Goal: Task Accomplishment & Management: Manage account settings

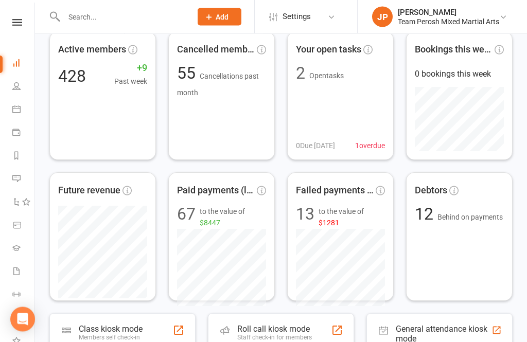
scroll to position [53, 0]
click at [432, 198] on div "Debtors" at bounding box center [458, 190] width 89 height 19
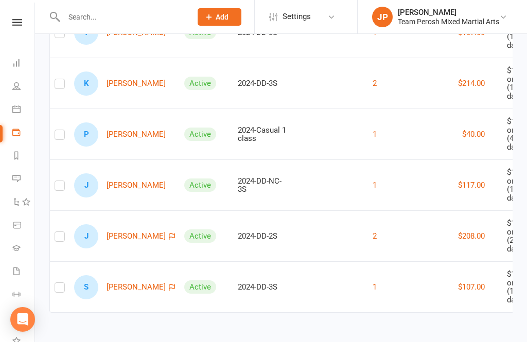
scroll to position [595, 0]
click at [127, 147] on link "P [PERSON_NAME]" at bounding box center [120, 134] width 92 height 24
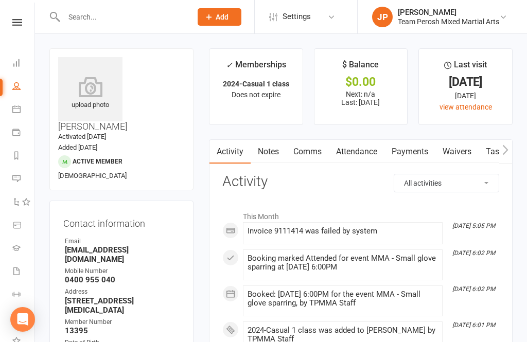
click at [387, 230] on div "Invoice 9111414 was failed by system" at bounding box center [342, 231] width 190 height 9
click at [413, 154] on link "Payments" at bounding box center [409, 152] width 51 height 24
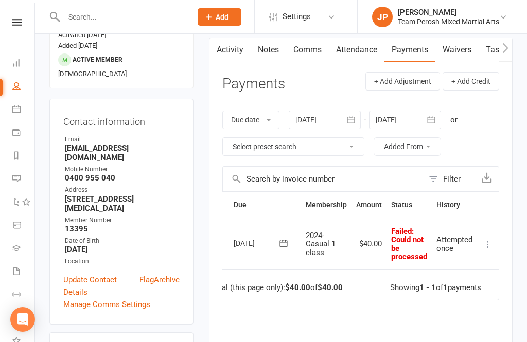
scroll to position [0, 16]
click at [486, 248] on button at bounding box center [488, 244] width 12 height 12
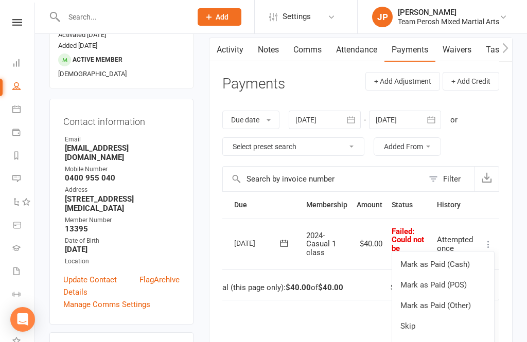
click at [446, 286] on link "Mark as Paid (POS)" at bounding box center [443, 285] width 102 height 21
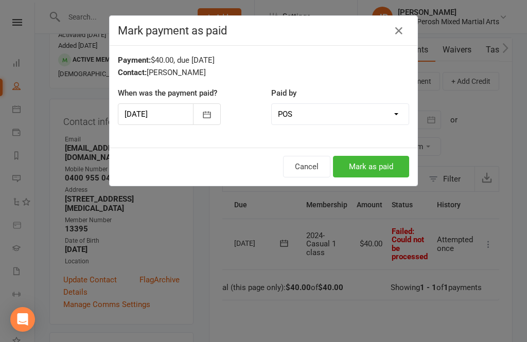
click at [200, 116] on button "button" at bounding box center [207, 114] width 28 height 22
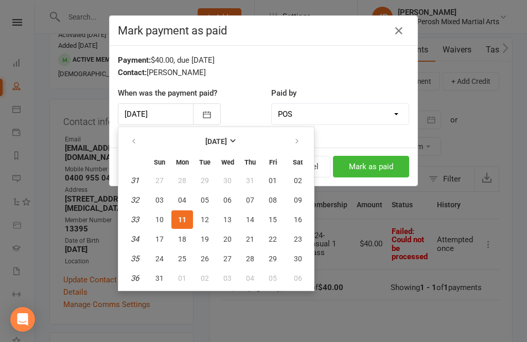
click at [228, 200] on span "06" at bounding box center [227, 200] width 8 height 8
type input "06 Aug 2025"
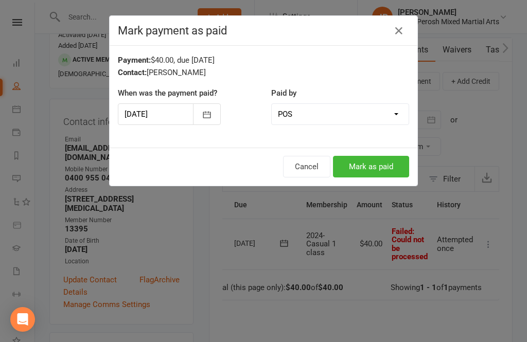
click at [385, 164] on button "Mark as paid" at bounding box center [371, 167] width 76 height 22
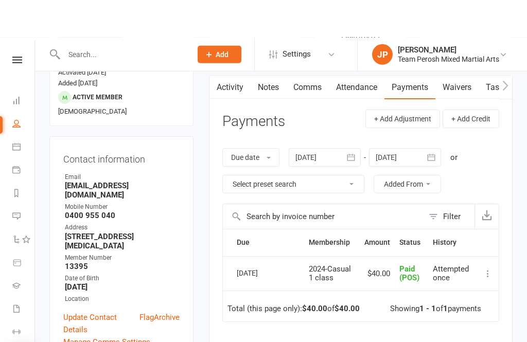
scroll to position [0, 0]
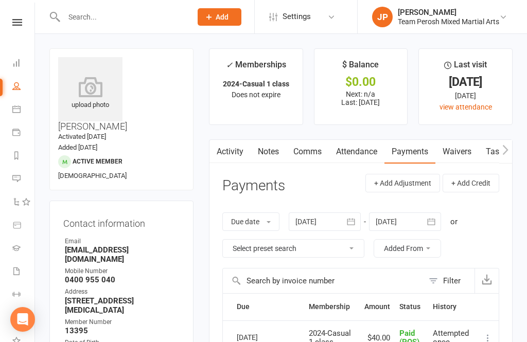
click at [12, 24] on link at bounding box center [17, 22] width 37 height 7
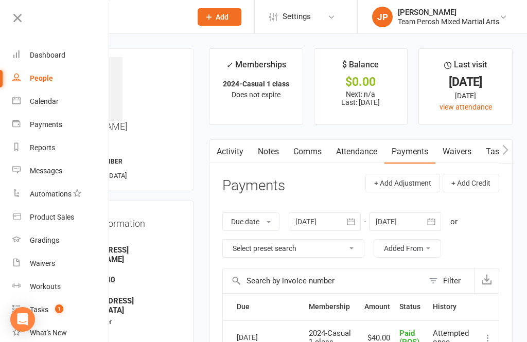
click at [74, 59] on link "Dashboard" at bounding box center [60, 55] width 97 height 23
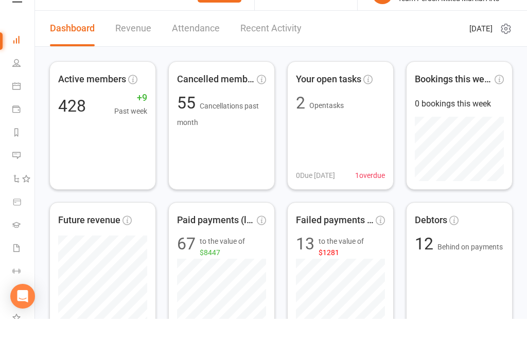
scroll to position [24, 0]
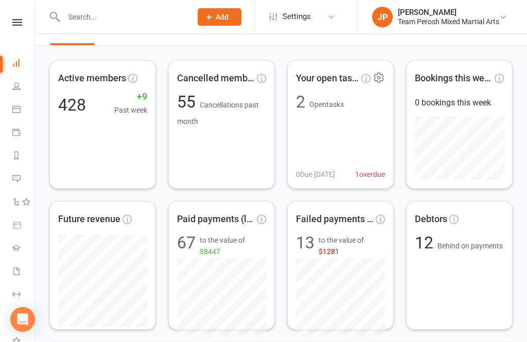
click at [327, 99] on span "Open tasks" at bounding box center [326, 104] width 34 height 11
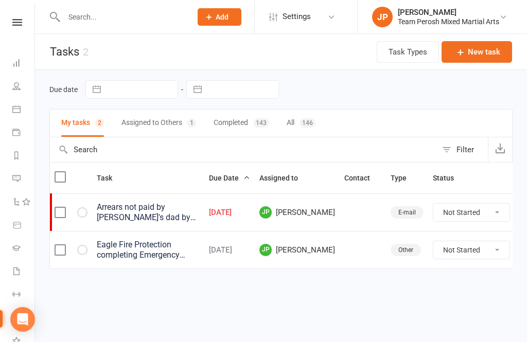
click at [16, 21] on icon at bounding box center [17, 22] width 10 height 7
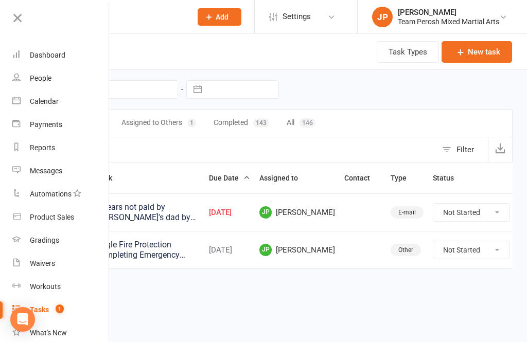
click at [201, 56] on header "Tasks 2 Task Types New task" at bounding box center [281, 52] width 492 height 36
click at [23, 17] on icon at bounding box center [17, 18] width 14 height 14
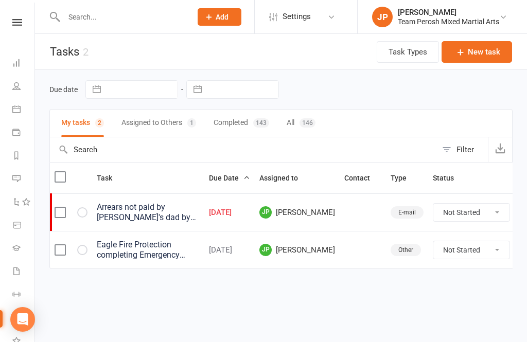
click at [138, 17] on input "text" at bounding box center [122, 17] width 123 height 14
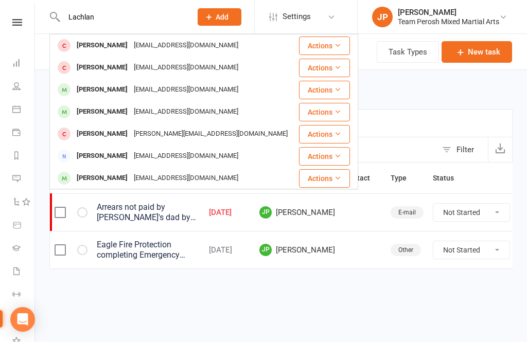
type input "Lachlan"
click at [183, 70] on div "locmac235@icloud.com" at bounding box center [186, 67] width 111 height 15
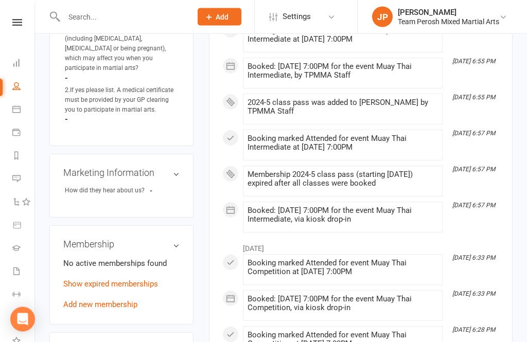
scroll to position [727, 0]
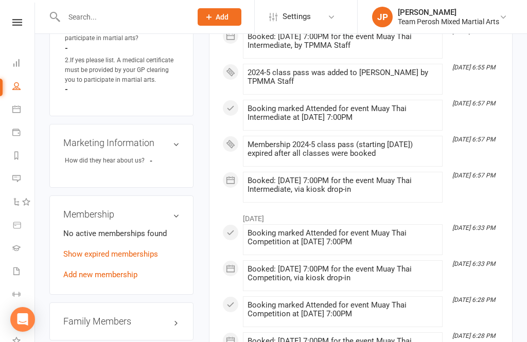
click at [137, 270] on link "Add new membership" at bounding box center [100, 274] width 74 height 9
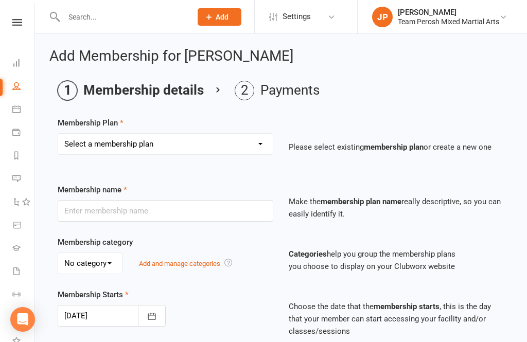
click at [256, 143] on select "Select a membership plan Create new Membership Plan 2008-DD-1S 2008-DD-2S 2008-…" at bounding box center [165, 144] width 214 height 21
select select "6"
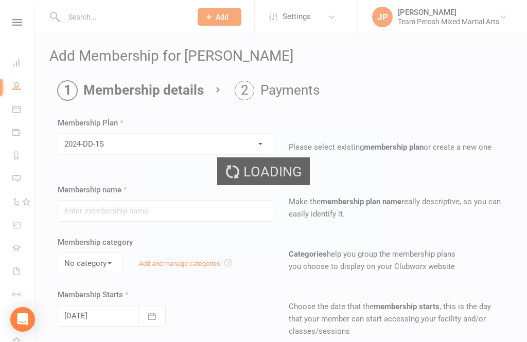
type input "2024-DD-1S"
select select "0"
type input "0"
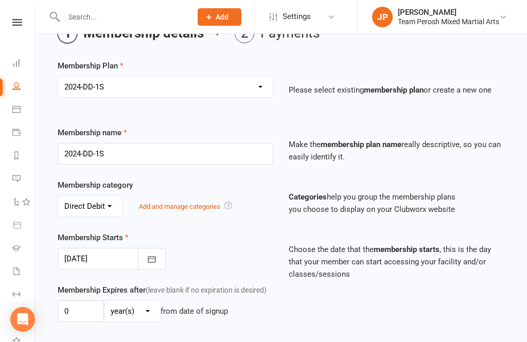
scroll to position [59, 0]
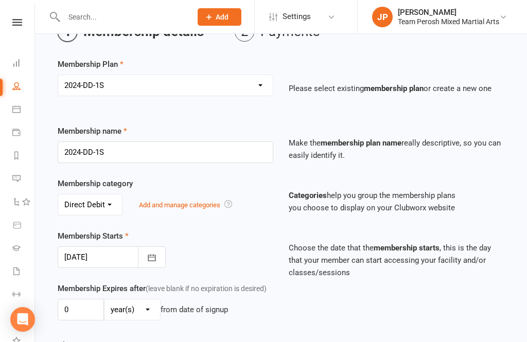
click at [154, 261] on icon "button" at bounding box center [152, 257] width 8 height 7
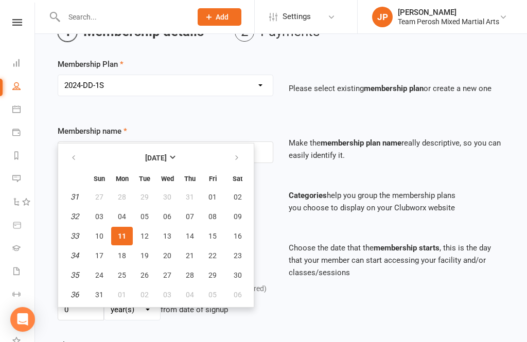
click at [129, 241] on button "11" at bounding box center [122, 236] width 22 height 19
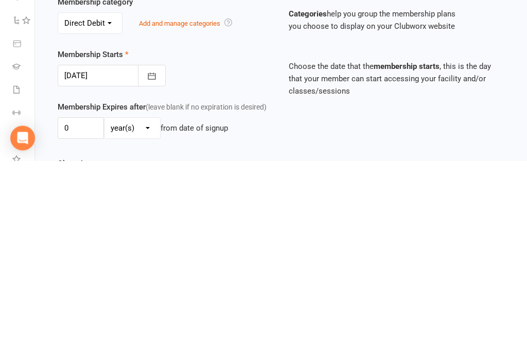
click at [153, 253] on icon "button" at bounding box center [152, 258] width 10 height 10
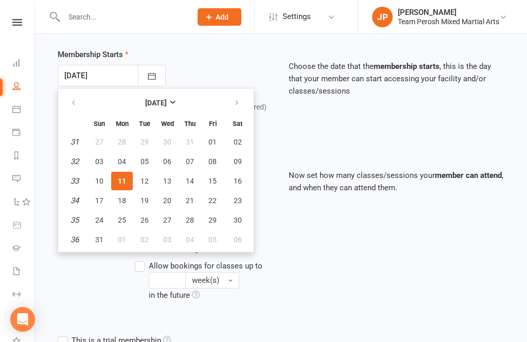
click at [239, 166] on span "09" at bounding box center [237, 161] width 8 height 8
type input "09 Aug 2025"
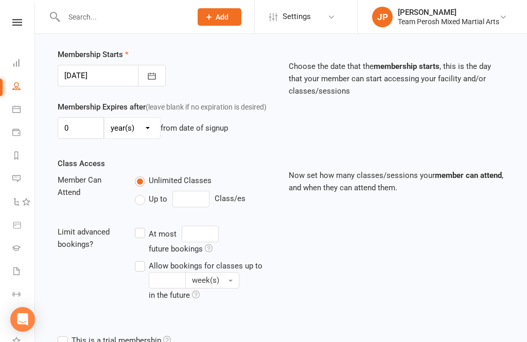
click at [149, 81] on icon "button" at bounding box center [152, 76] width 10 height 10
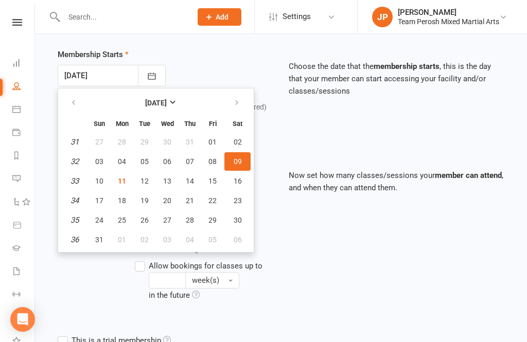
click at [289, 220] on div "Class Access Member Can Attend Unlimited Classes Up to Class/es Limit advanced …" at bounding box center [281, 243] width 462 height 173
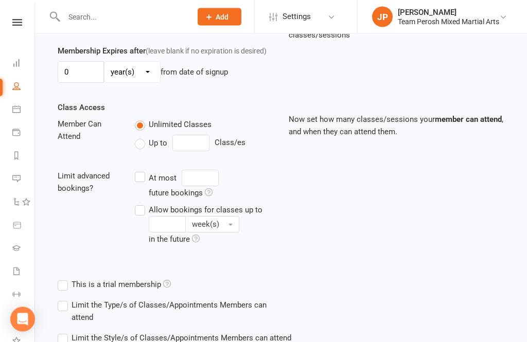
scroll to position [351, 0]
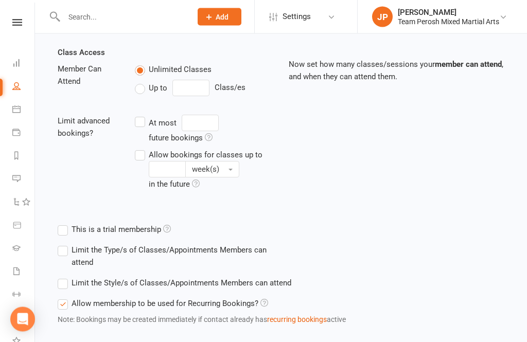
click at [64, 290] on label "Limit the Style/s of Classes/Appointments Members can attend" at bounding box center [174, 283] width 233 height 12
click at [64, 277] on input "Limit the Style/s of Classes/Appointments Members can attend" at bounding box center [61, 277] width 7 height 0
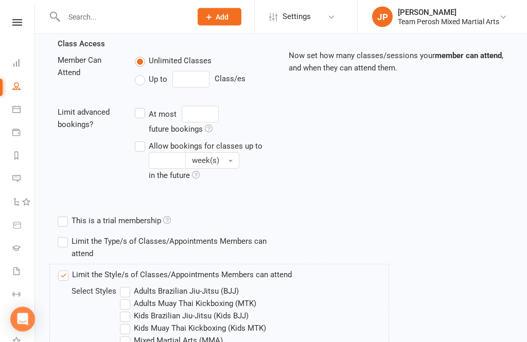
scroll to position [414, 0]
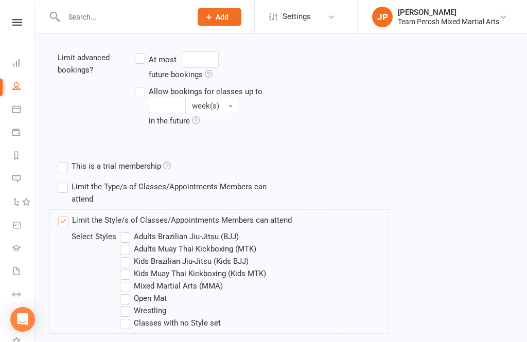
click at [129, 255] on label "Adults Muay Thai Kickboxing (MTK)" at bounding box center [188, 249] width 136 height 12
click at [127, 243] on input "Adults Muay Thai Kickboxing (MTK)" at bounding box center [123, 243] width 7 height 0
click at [130, 304] on label "Open Mat" at bounding box center [143, 298] width 47 height 12
click at [127, 292] on input "Open Mat" at bounding box center [123, 292] width 7 height 0
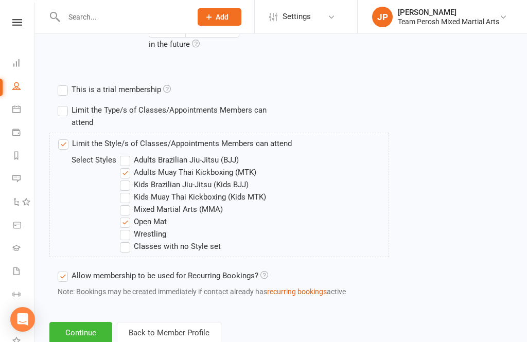
scroll to position [500, 0]
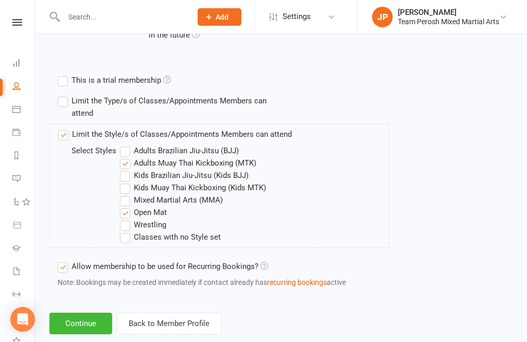
click at [88, 334] on button "Continue" at bounding box center [80, 324] width 63 height 22
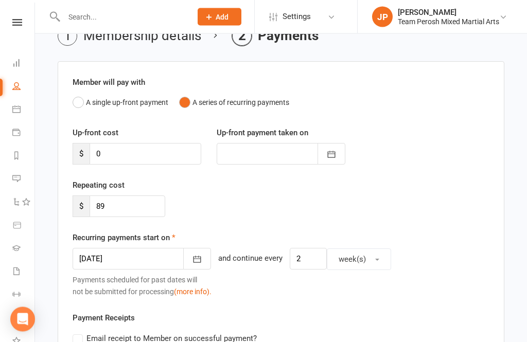
scroll to position [54, 0]
click at [183, 268] on button "button" at bounding box center [197, 259] width 28 height 22
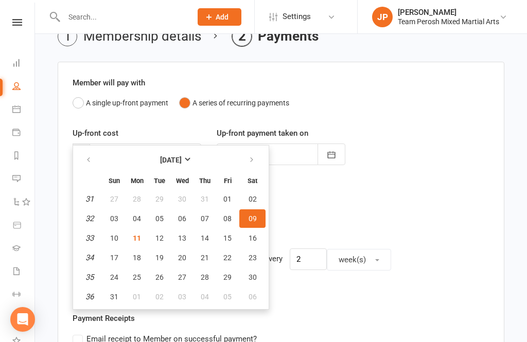
click at [222, 242] on button "15" at bounding box center [228, 238] width 22 height 19
type input "15 Aug 2025"
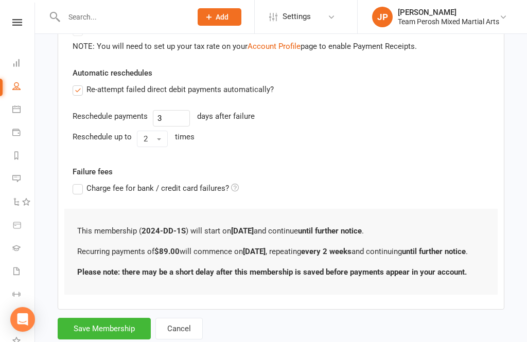
scroll to position [347, 0]
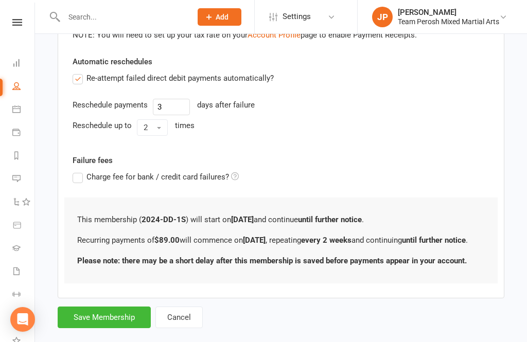
click at [122, 328] on button "Save Membership" at bounding box center [104, 318] width 93 height 22
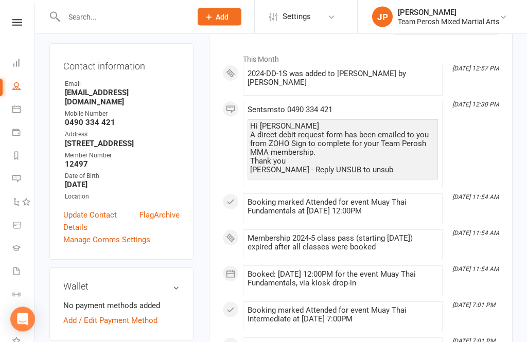
scroll to position [157, 0]
click at [145, 314] on link "Add / Edit Payment Method" at bounding box center [110, 320] width 94 height 12
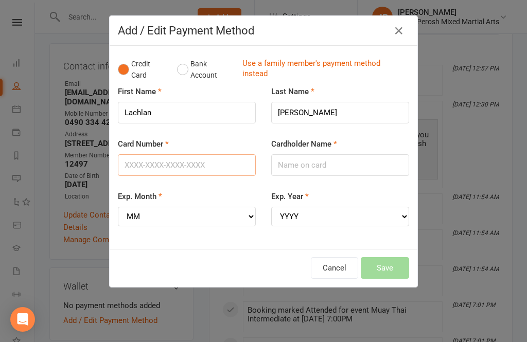
click at [227, 168] on input "Card Number" at bounding box center [187, 165] width 138 height 22
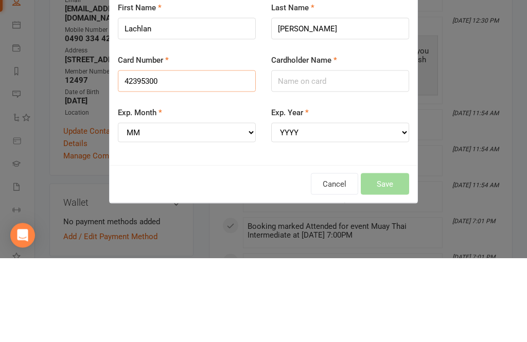
scroll to position [0, 0]
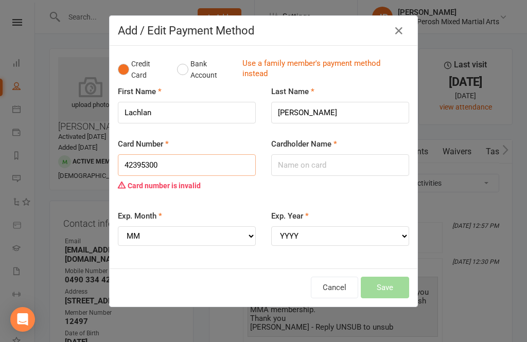
click at [232, 172] on input "42395300" at bounding box center [187, 165] width 138 height 22
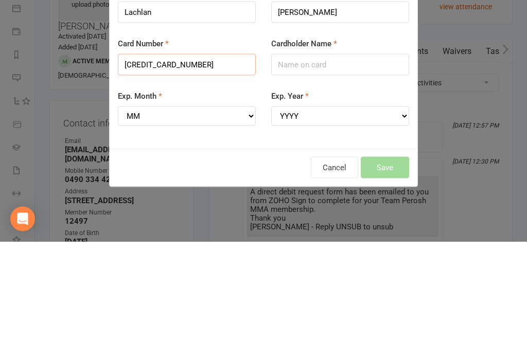
type input "4239530093907716"
click at [358, 154] on input "Cardholder Name" at bounding box center [340, 165] width 138 height 22
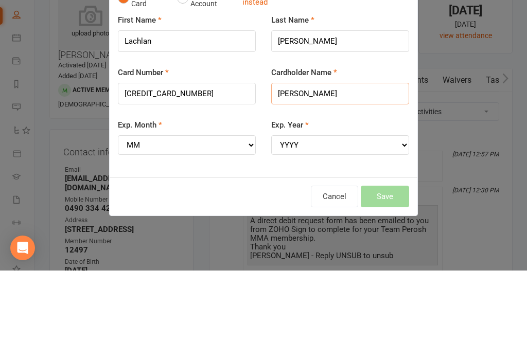
scroll to position [71, 0]
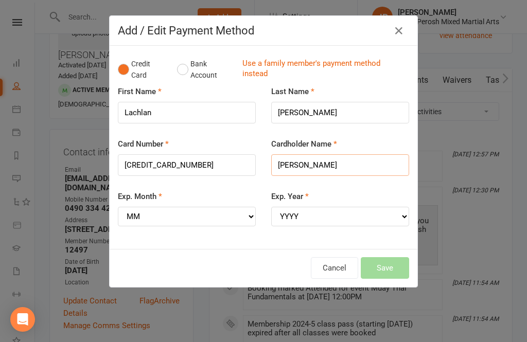
type input "Lachlan MacDonald"
click at [237, 218] on select "MM 01 02 03 04 05 06 07 08 09 10 11 12" at bounding box center [187, 217] width 138 height 20
select select "03"
click at [343, 221] on select "YYYY 2025 2026 2027 2028 2029 2030 2031 2032 2033 2034" at bounding box center [340, 217] width 138 height 20
select select "2029"
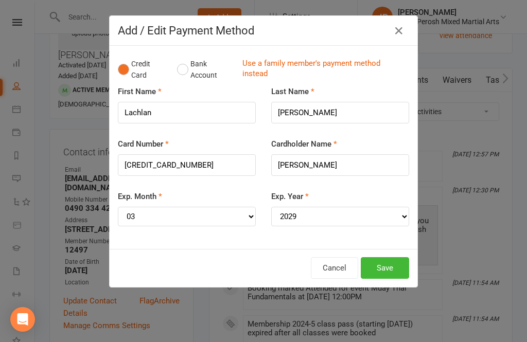
click at [397, 269] on button "Save" at bounding box center [385, 268] width 48 height 22
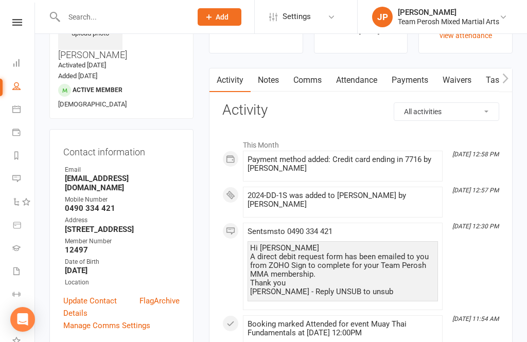
scroll to position [0, 0]
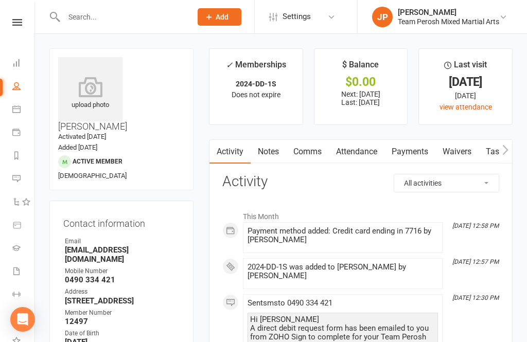
click at [148, 20] on input "text" at bounding box center [122, 17] width 123 height 14
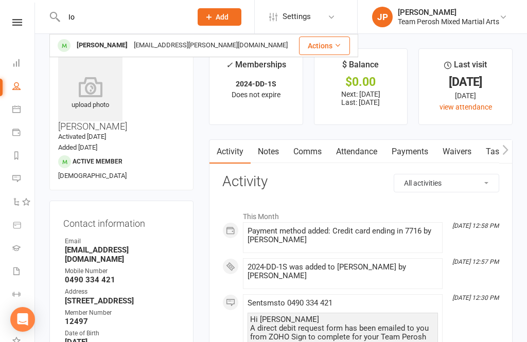
type input "Io"
click at [191, 44] on div "io.d.sarmiento@gmail.com" at bounding box center [211, 45] width 160 height 15
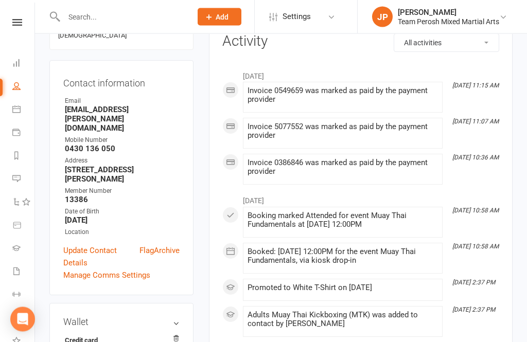
scroll to position [140, 0]
click at [177, 335] on icon at bounding box center [175, 339] width 7 height 9
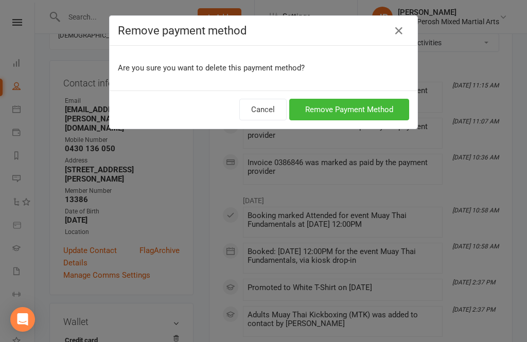
click at [269, 111] on button "Cancel" at bounding box center [262, 110] width 47 height 22
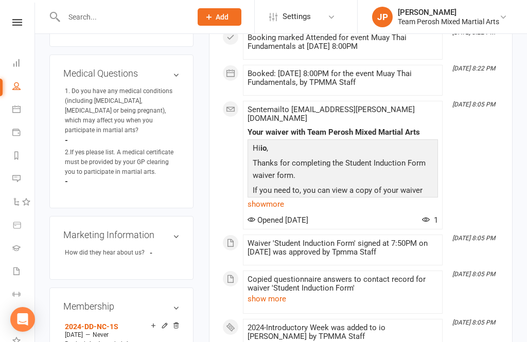
scroll to position [672, 0]
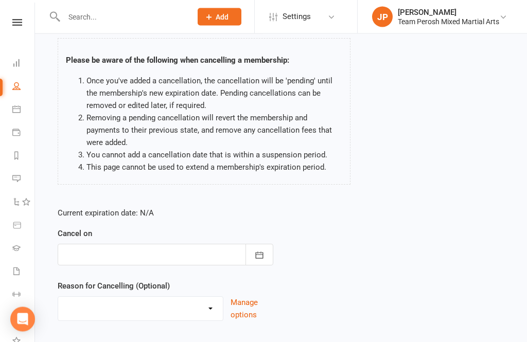
scroll to position [63, 0]
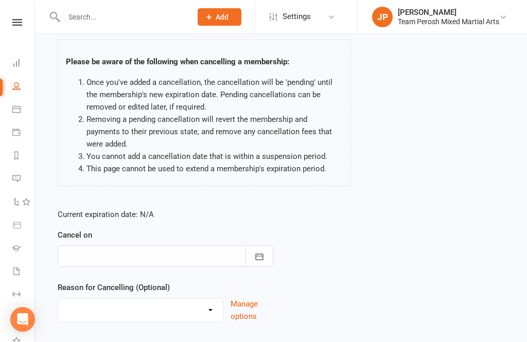
click at [260, 260] on icon "button" at bounding box center [260, 256] width 8 height 7
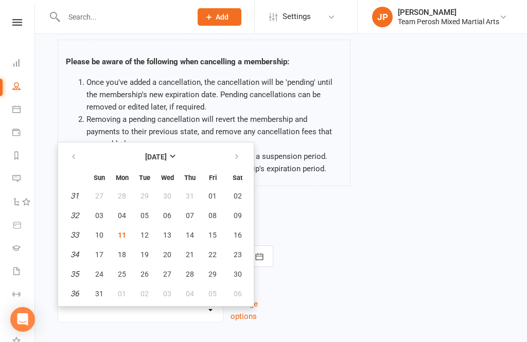
click at [192, 293] on span "04" at bounding box center [190, 294] width 8 height 8
type input "04 Sep 2025"
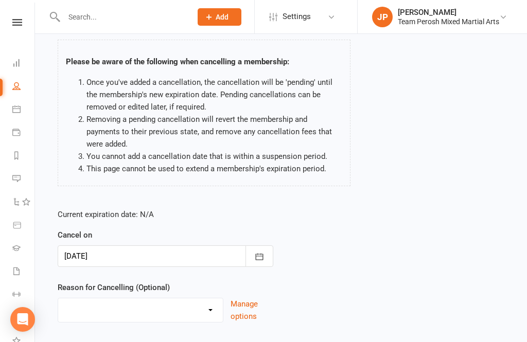
scroll to position [97, 0]
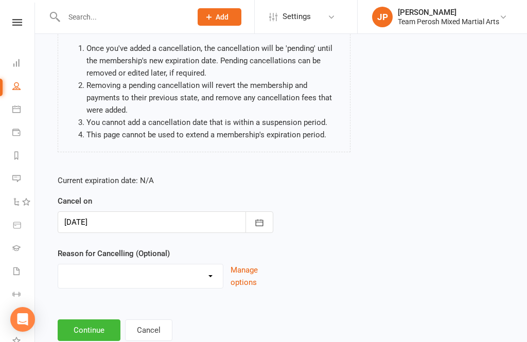
click at [213, 279] on select "Became a member Excessive failed payments Financial Inactive Inactive Casual In…" at bounding box center [140, 274] width 165 height 21
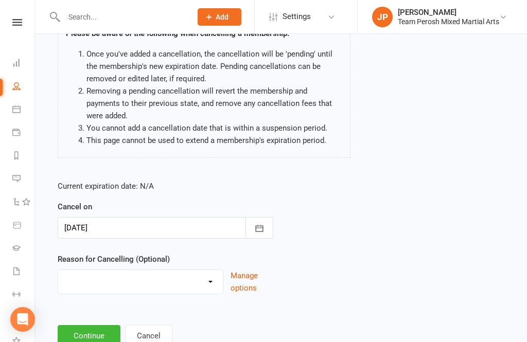
scroll to position [91, 0]
click at [212, 285] on select "Became a member Excessive failed payments Financial Inactive Inactive Casual In…" at bounding box center [140, 281] width 165 height 21
select select "10"
click at [93, 341] on button "Continue" at bounding box center [89, 337] width 63 height 22
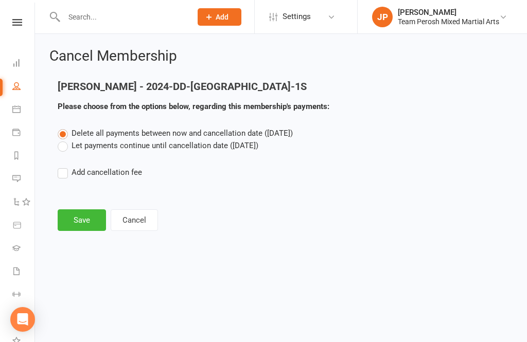
click at [71, 140] on label "Let payments continue until cancellation date (Sep 4, 2025)" at bounding box center [158, 145] width 201 height 12
click at [64, 139] on input "Let payments continue until cancellation date (Sep 4, 2025)" at bounding box center [61, 139] width 7 height 0
click at [90, 222] on button "Save" at bounding box center [82, 220] width 48 height 22
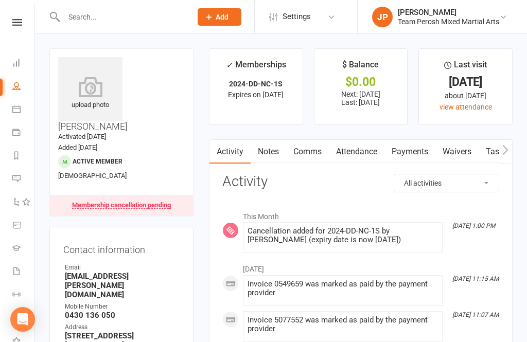
click at [24, 24] on link at bounding box center [17, 22] width 37 height 7
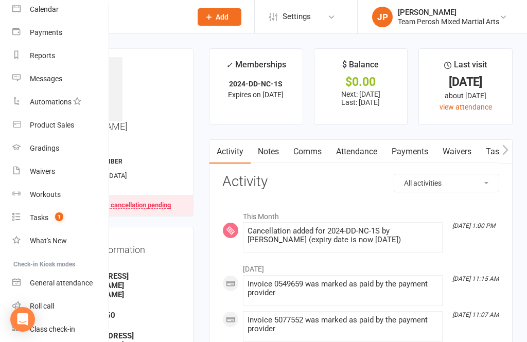
scroll to position [93, 0]
click at [59, 305] on link "Roll call" at bounding box center [60, 305] width 97 height 23
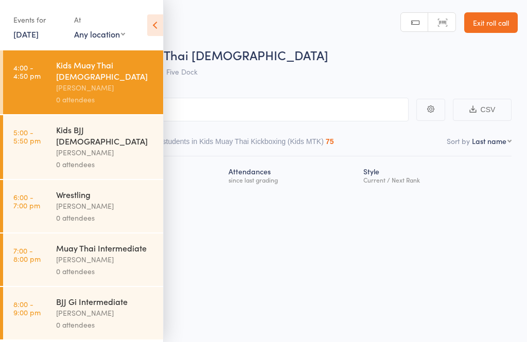
click at [34, 40] on link "11 Aug, 2025" at bounding box center [25, 33] width 25 height 11
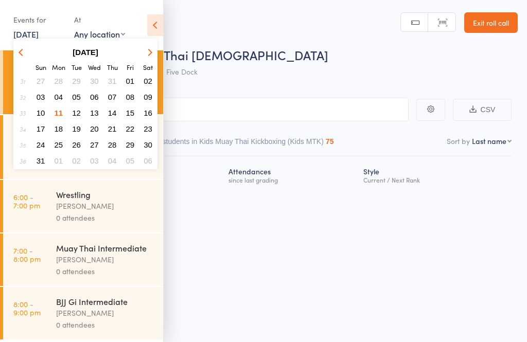
click at [42, 116] on span "10" at bounding box center [41, 113] width 9 height 9
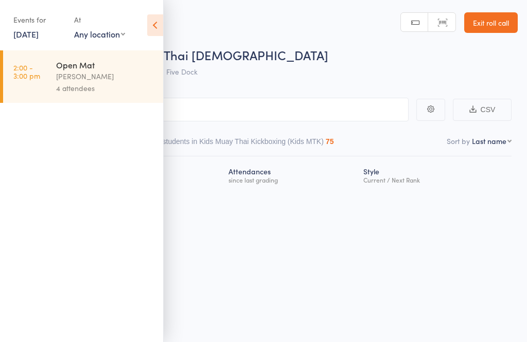
click at [105, 72] on div "Anthony Perosh" at bounding box center [105, 76] width 98 height 12
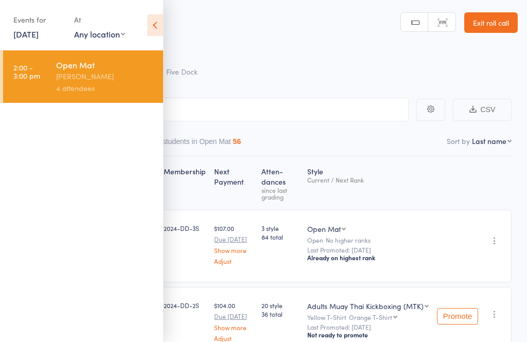
click at [152, 27] on icon at bounding box center [155, 25] width 16 height 22
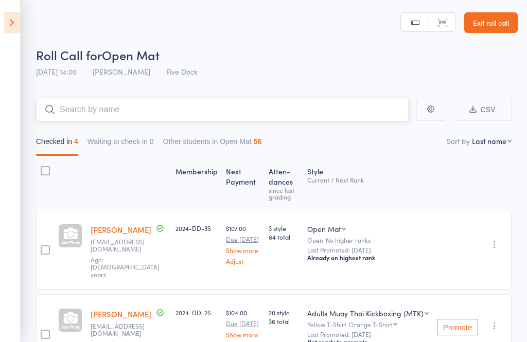
click at [186, 111] on input "search" at bounding box center [222, 110] width 372 height 24
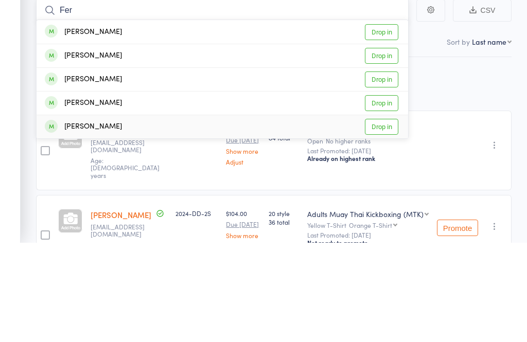
type input "Fer"
click at [388, 218] on link "Drop in" at bounding box center [381, 226] width 33 height 16
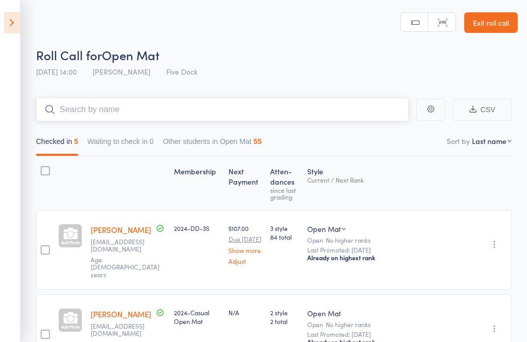
type input "p"
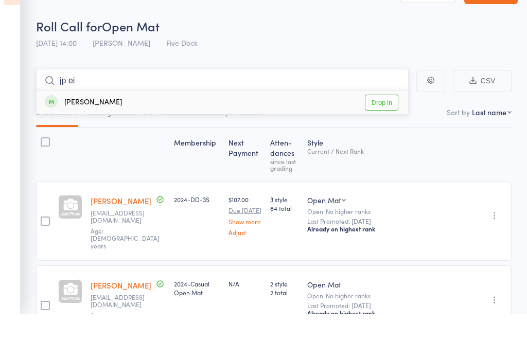
type input "jp ei"
click at [181, 119] on div "Jorge-pierre Eid Drop in" at bounding box center [222, 131] width 371 height 24
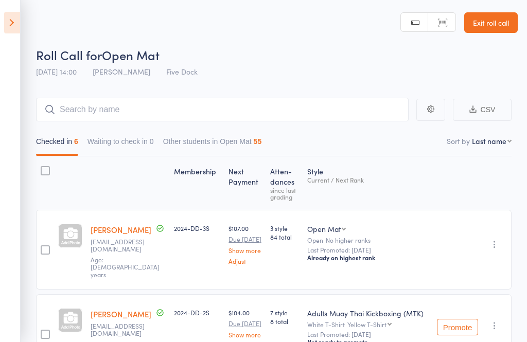
click at [497, 24] on link "Exit roll call" at bounding box center [490, 22] width 53 height 21
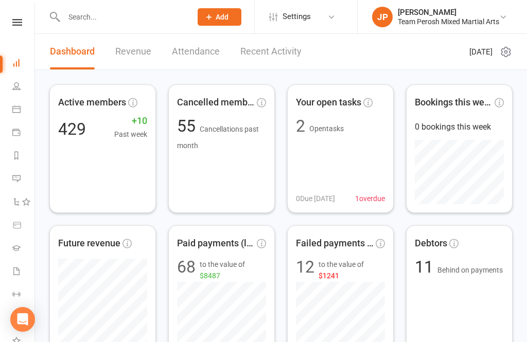
click at [118, 18] on input "text" at bounding box center [122, 17] width 123 height 14
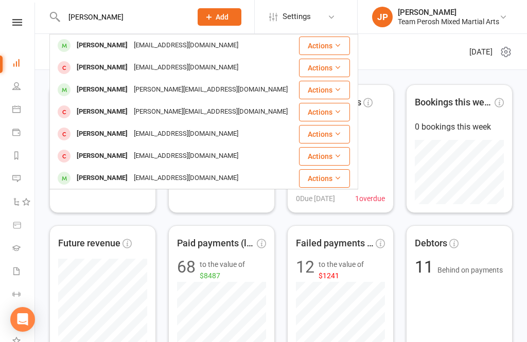
type input "Ryan th"
click at [165, 47] on div "[EMAIL_ADDRESS][DOMAIN_NAME]" at bounding box center [186, 45] width 111 height 15
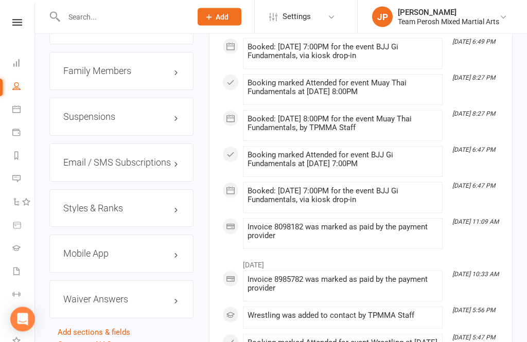
scroll to position [1021, 0]
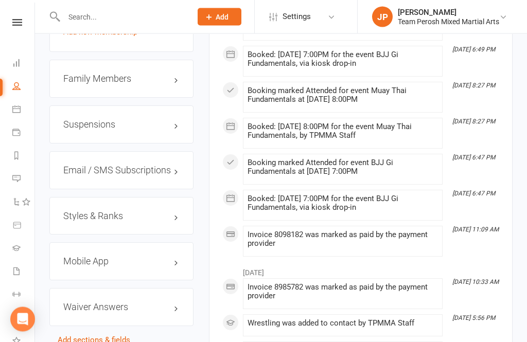
click at [165, 211] on h3 "Styles & Ranks" at bounding box center [121, 216] width 116 height 10
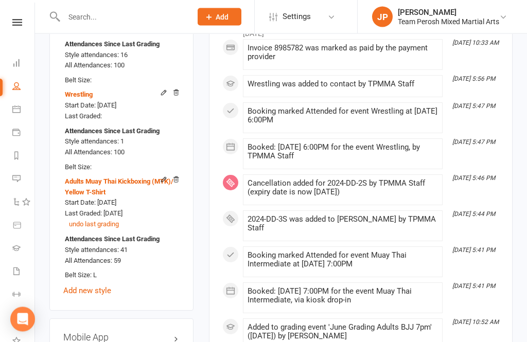
scroll to position [1261, 0]
click at [110, 285] on link "Add new style" at bounding box center [87, 289] width 48 height 9
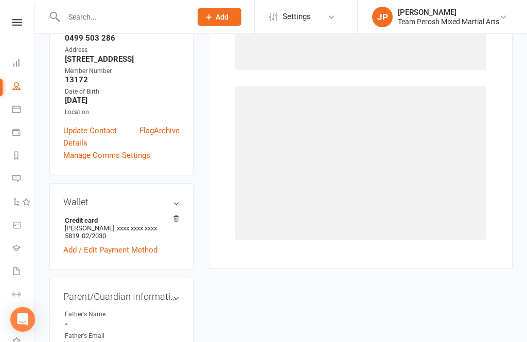
scroll to position [87, 0]
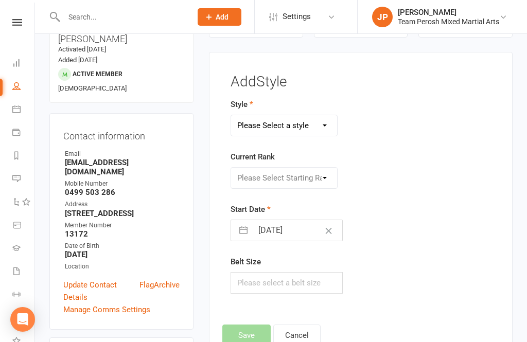
click at [318, 127] on select "Please Select a style Adults Brazilian Jiu-Jitsu (BJJ) Adults Muay Thai Kickbox…" at bounding box center [284, 125] width 106 height 21
select select "3318"
click at [244, 232] on button "button" at bounding box center [243, 230] width 19 height 21
select select "6"
select select "2025"
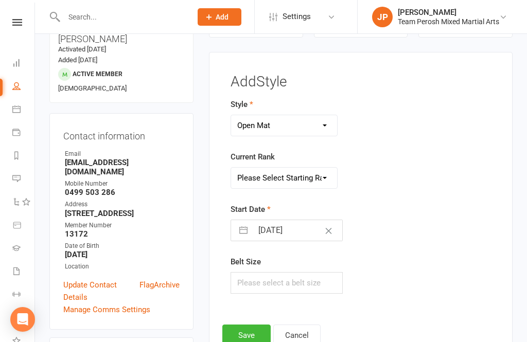
select select "7"
select select "2025"
select select "8"
select select "2025"
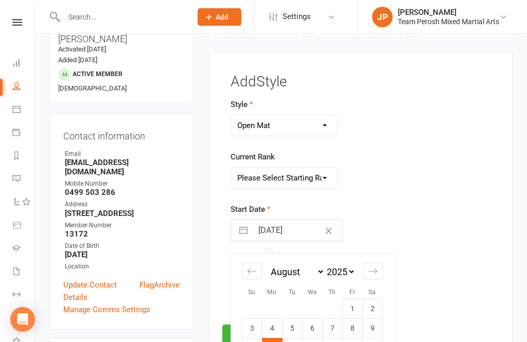
click at [253, 276] on icon "Move backward to switch to the previous month." at bounding box center [252, 271] width 10 height 10
click at [255, 274] on icon "Move backward to switch to the previous month." at bounding box center [252, 271] width 10 height 10
select select "3"
select select "2025"
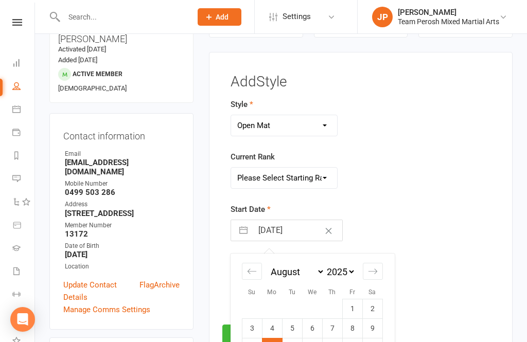
select select "4"
select select "2025"
click at [257, 274] on div "Move backward to switch to the previous month." at bounding box center [252, 271] width 20 height 17
click at [256, 273] on icon "Move backward to switch to the previous month." at bounding box center [252, 271] width 10 height 10
select select "1"
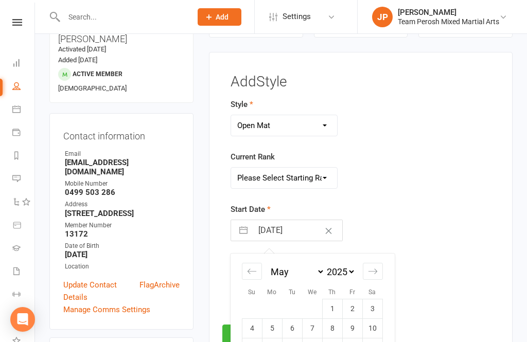
select select "2025"
select select "2"
select select "2025"
click at [248, 276] on icon "Move backward to switch to the previous month." at bounding box center [252, 271] width 10 height 10
click at [251, 274] on icon "Move backward to switch to the previous month." at bounding box center [252, 271] width 10 height 10
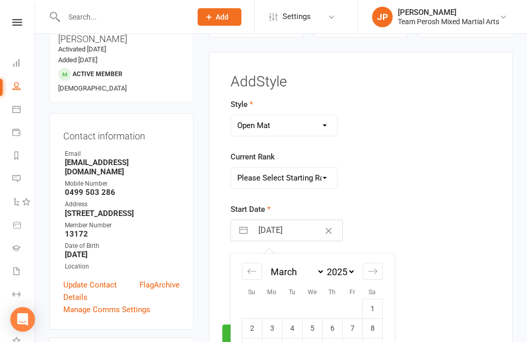
select select "11"
select select "2024"
select select "2025"
click at [251, 270] on icon "Move backward to switch to the previous month." at bounding box center [252, 271] width 10 height 10
select select "10"
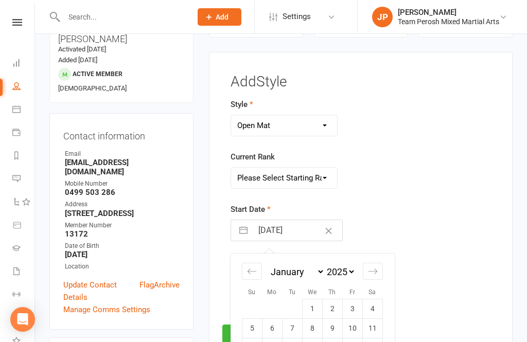
select select "2024"
click at [251, 276] on icon "Move backward to switch to the previous month." at bounding box center [252, 271] width 10 height 10
select select "9"
select select "2024"
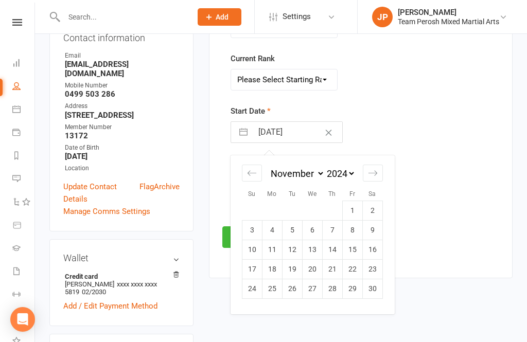
scroll to position [186, 0]
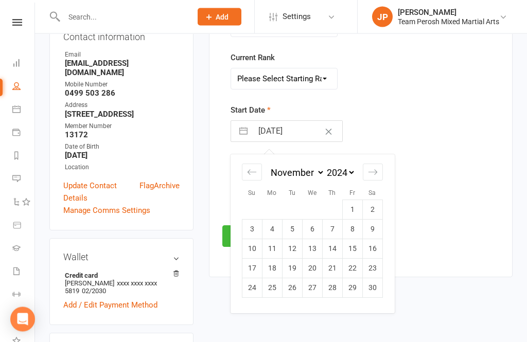
click at [377, 275] on td "23" at bounding box center [372, 269] width 20 height 20
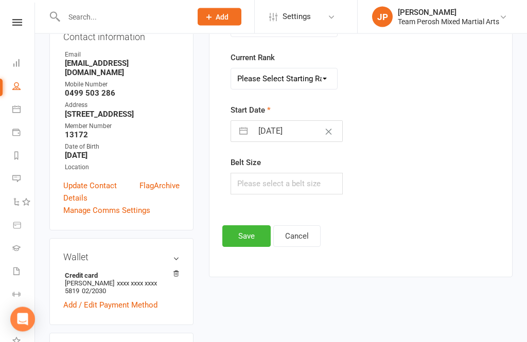
type input "[DATE]"
click at [251, 243] on button "Save" at bounding box center [246, 236] width 48 height 22
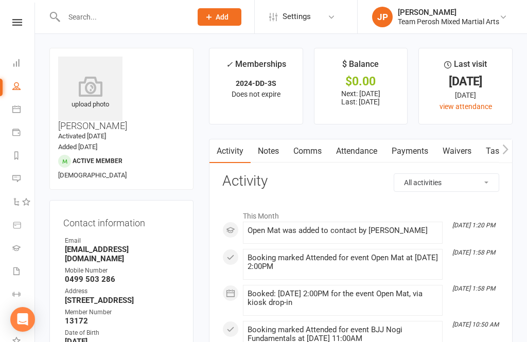
scroll to position [0, 0]
click at [137, 21] on input "text" at bounding box center [122, 17] width 123 height 14
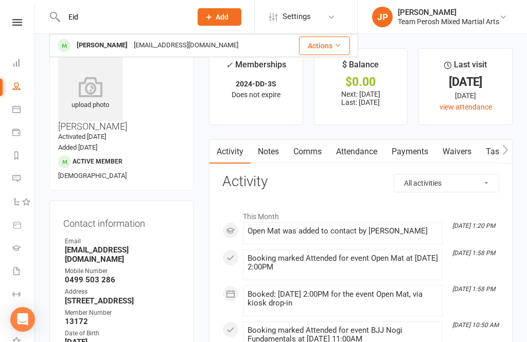
type input "Eid"
click at [183, 46] on div "[EMAIL_ADDRESS][DOMAIN_NAME]" at bounding box center [186, 45] width 111 height 15
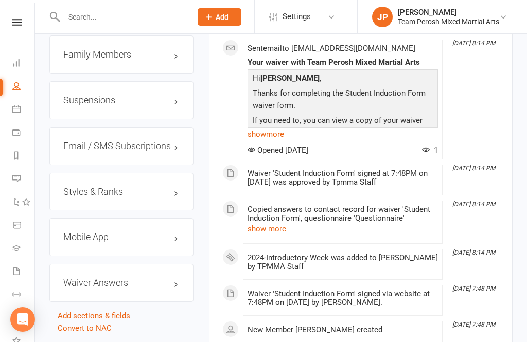
scroll to position [1035, 0]
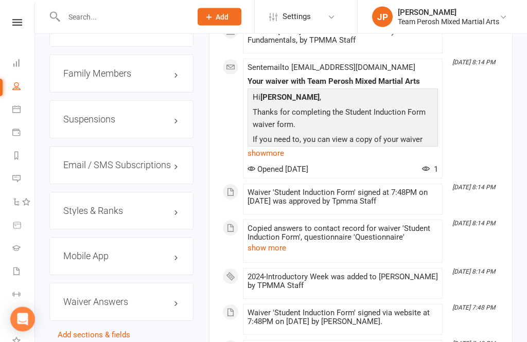
click at [151, 206] on h3 "Styles & Ranks" at bounding box center [121, 211] width 116 height 10
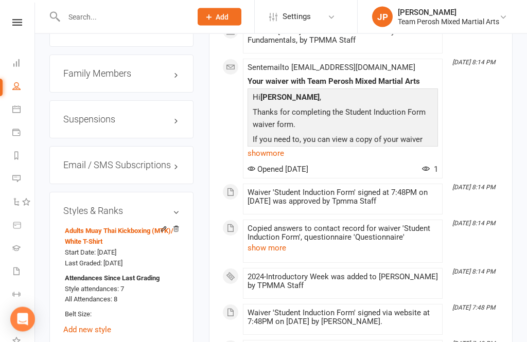
scroll to position [1036, 0]
click at [104, 325] on link "Add new style" at bounding box center [87, 329] width 48 height 9
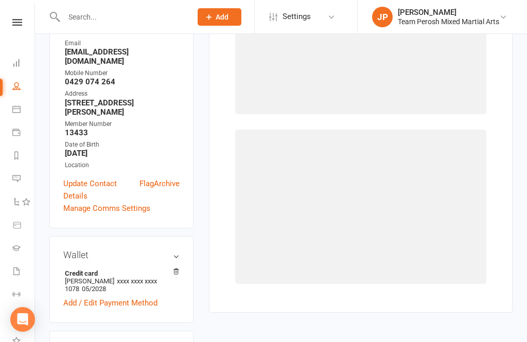
scroll to position [87, 0]
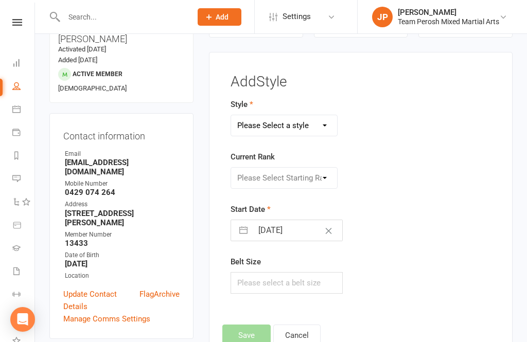
click at [316, 131] on select "Please Select a style Adults Brazilian Jiu-Jitsu (BJJ) Adults Muay Thai Kickbox…" at bounding box center [284, 125] width 106 height 21
select select "3318"
click at [244, 236] on button "button" at bounding box center [243, 230] width 19 height 21
select select "6"
select select "2025"
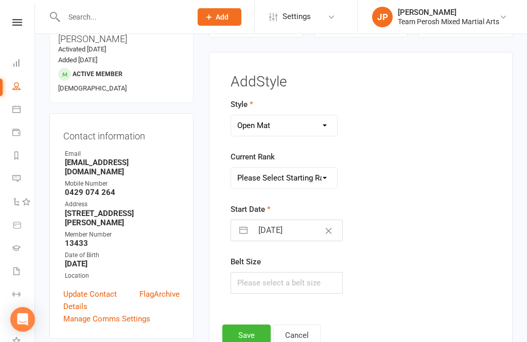
select select "7"
select select "2025"
select select "8"
select select "2025"
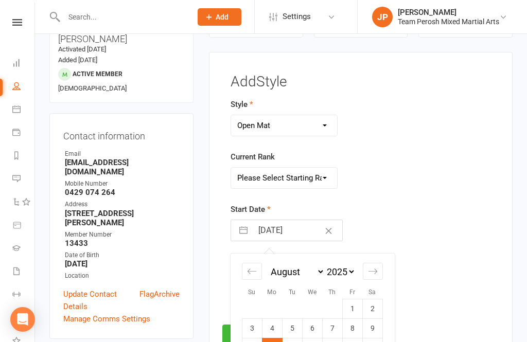
click at [246, 276] on div "Move backward to switch to the previous month." at bounding box center [252, 271] width 20 height 17
select select "5"
select select "2025"
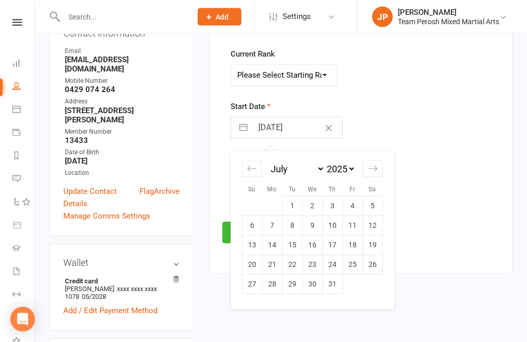
scroll to position [208, 0]
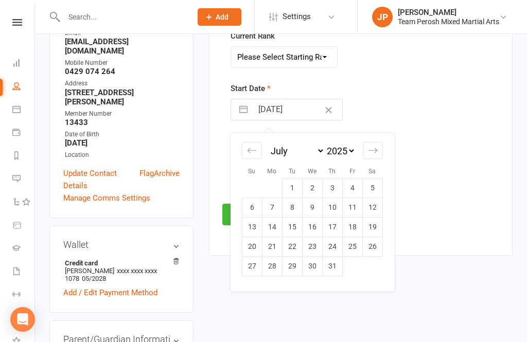
click at [294, 256] on td "22" at bounding box center [292, 247] width 20 height 20
type input "[DATE]"
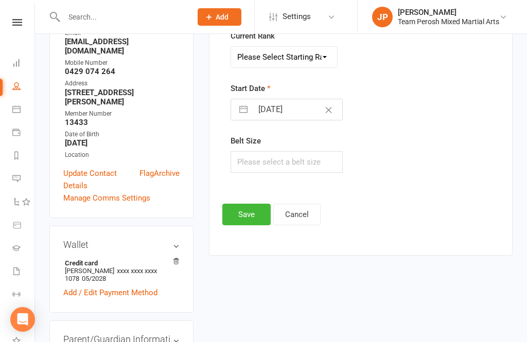
click at [244, 219] on button "Save" at bounding box center [246, 215] width 48 height 22
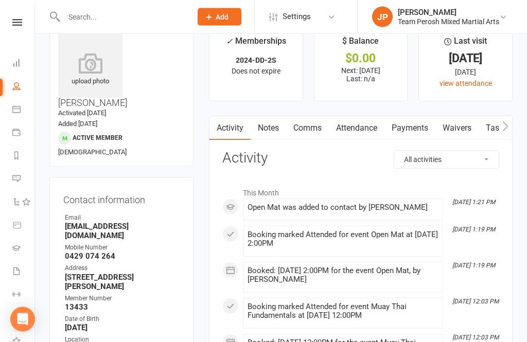
scroll to position [0, 0]
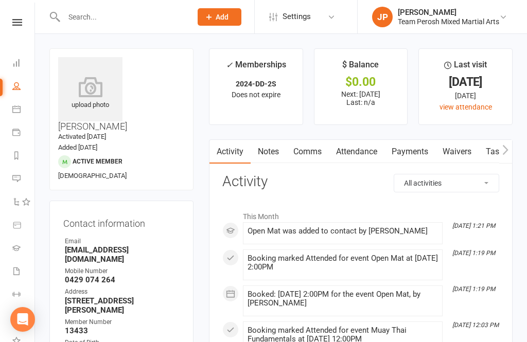
click at [370, 155] on link "Attendance" at bounding box center [357, 152] width 56 height 24
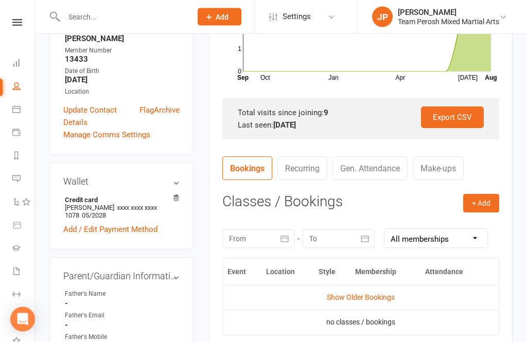
scroll to position [275, 0]
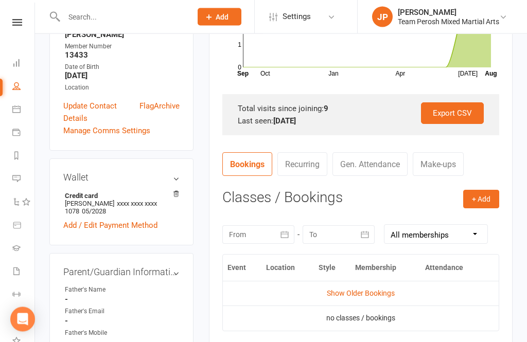
click at [374, 294] on link "Show Older Bookings" at bounding box center [361, 294] width 68 height 8
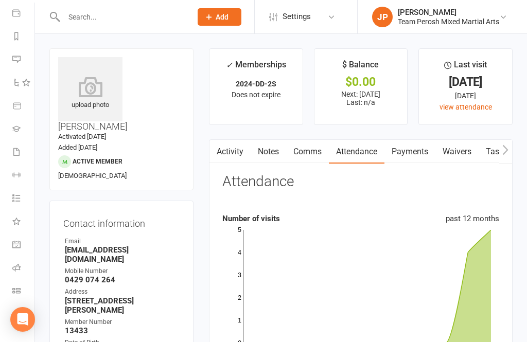
scroll to position [119, 1]
click at [34, 237] on link "General attendance" at bounding box center [22, 245] width 23 height 23
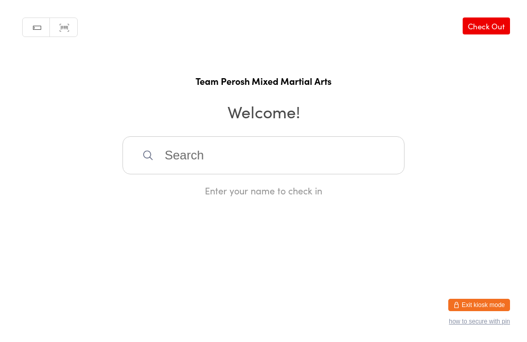
click at [487, 303] on button "Exit kiosk mode" at bounding box center [479, 305] width 62 height 12
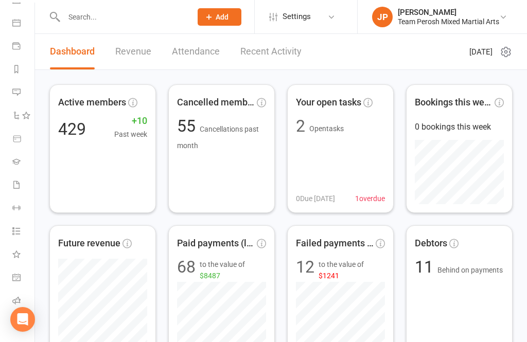
click at [19, 7] on link "People" at bounding box center [23, 0] width 23 height 23
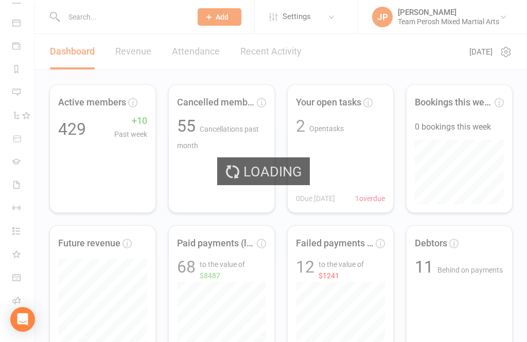
select select "100"
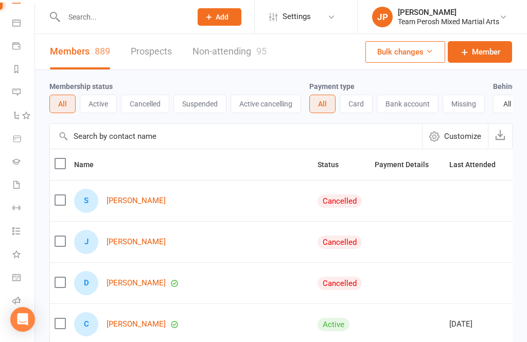
click at [15, 29] on link "Calendar" at bounding box center [23, 23] width 23 height 23
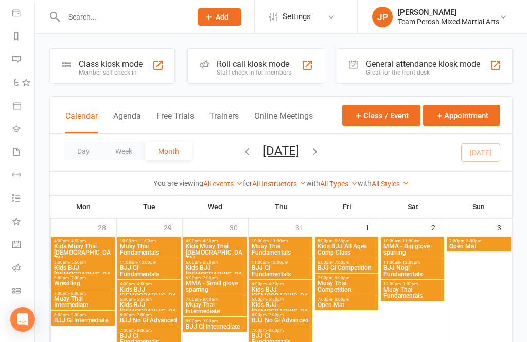
scroll to position [119, 0]
click at [19, 268] on icon at bounding box center [16, 267] width 8 height 8
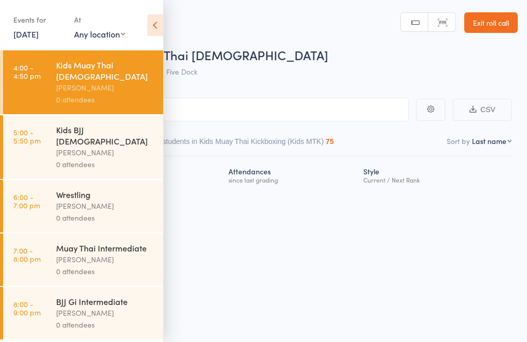
click at [35, 35] on link "[DATE]" at bounding box center [25, 33] width 25 height 11
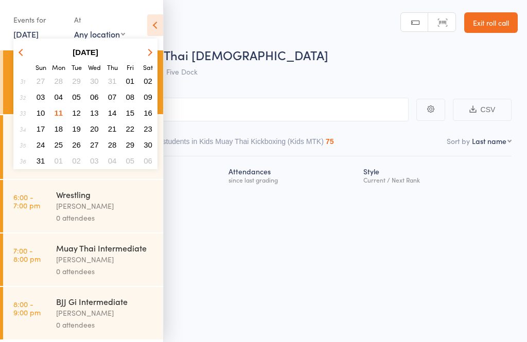
click at [48, 113] on button "10" at bounding box center [41, 113] width 16 height 14
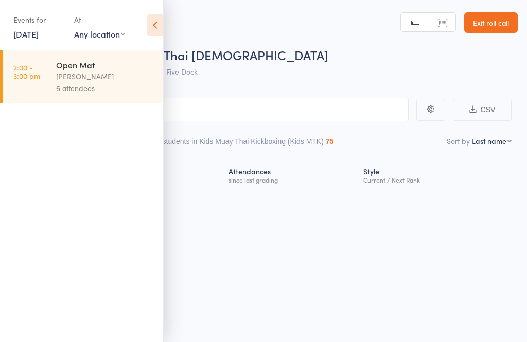
click at [86, 68] on div "Open Mat" at bounding box center [105, 64] width 98 height 11
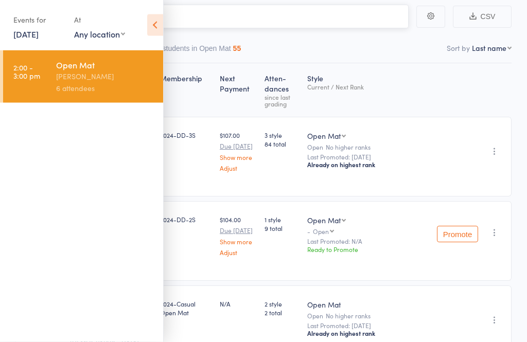
scroll to position [93, 0]
click at [151, 30] on icon at bounding box center [155, 25] width 16 height 22
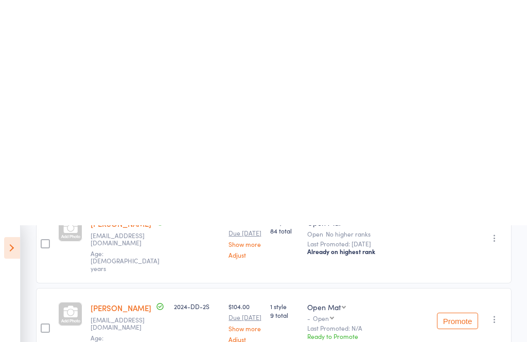
scroll to position [0, 0]
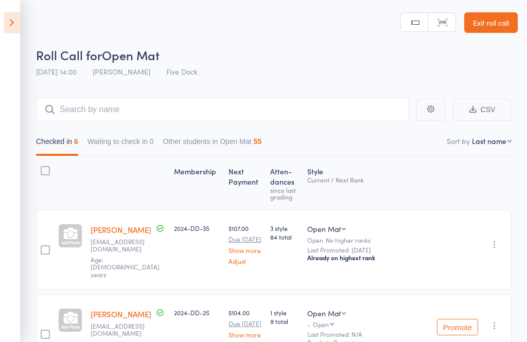
click at [503, 30] on link "Exit roll call" at bounding box center [490, 22] width 53 height 21
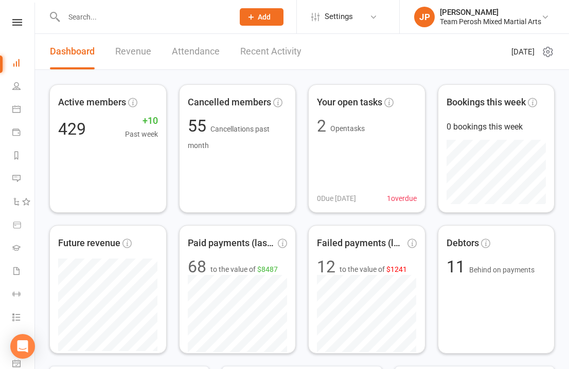
click at [166, 21] on input "text" at bounding box center [144, 17] width 166 height 14
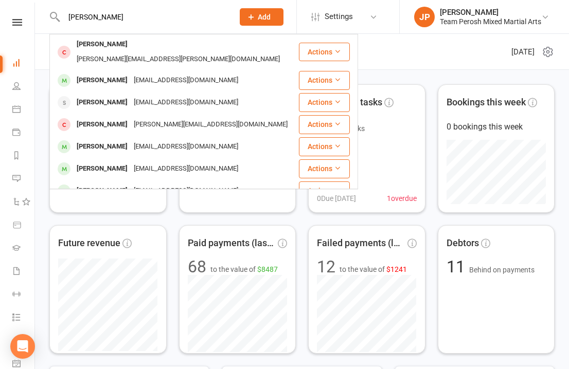
type input "[PERSON_NAME]"
click at [148, 73] on div "[EMAIL_ADDRESS][DOMAIN_NAME]" at bounding box center [186, 80] width 111 height 15
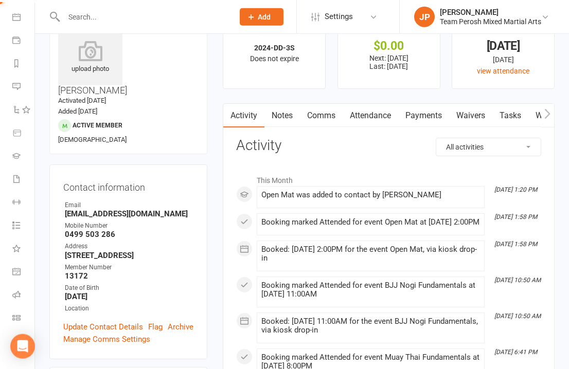
scroll to position [57, 0]
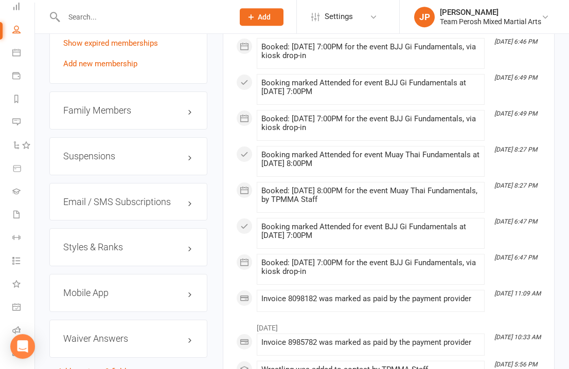
click at [189, 242] on h3 "Styles & Ranks" at bounding box center [128, 247] width 130 height 10
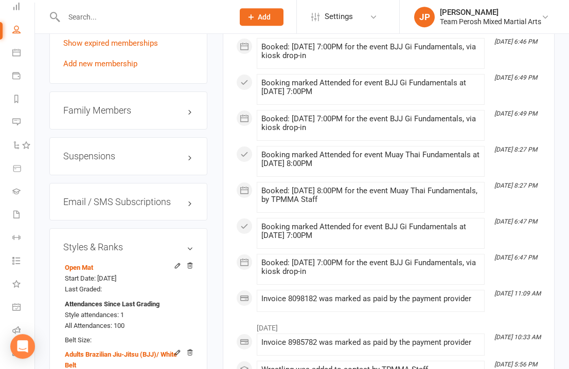
scroll to position [958, 0]
click at [192, 263] on icon at bounding box center [190, 266] width 5 height 6
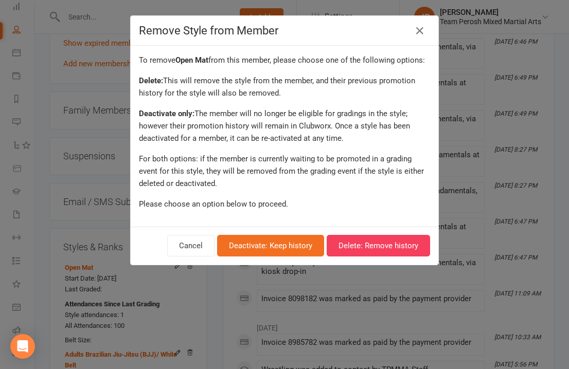
click at [391, 249] on button "Delete: Remove history" at bounding box center [378, 246] width 103 height 22
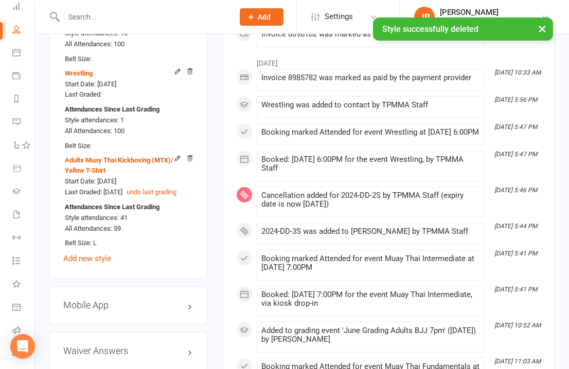
click at [99, 254] on link "Add new style" at bounding box center [87, 258] width 48 height 9
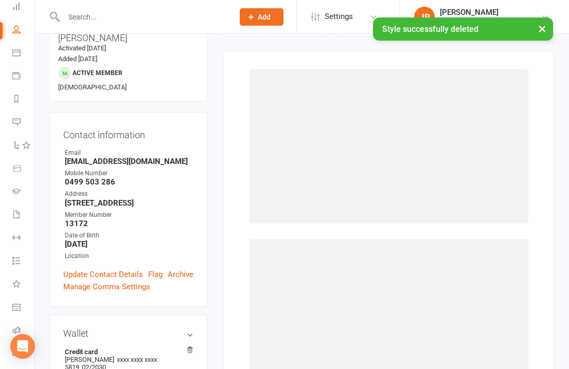
scroll to position [87, 0]
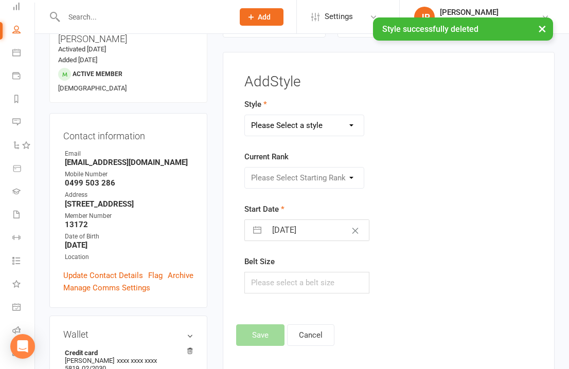
click at [346, 128] on select "Please Select a style Adults Brazilian Jiu-Jitsu (BJJ) Adults Muay Thai Kickbox…" at bounding box center [304, 125] width 119 height 21
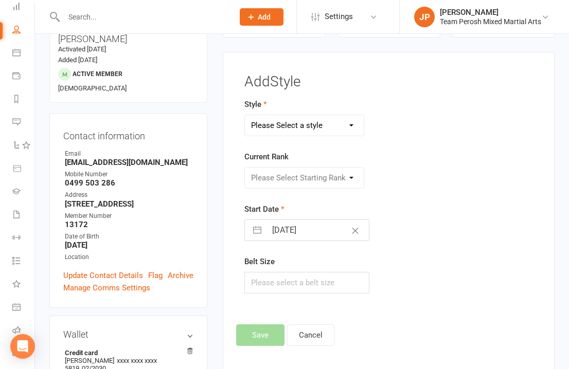
select select "3318"
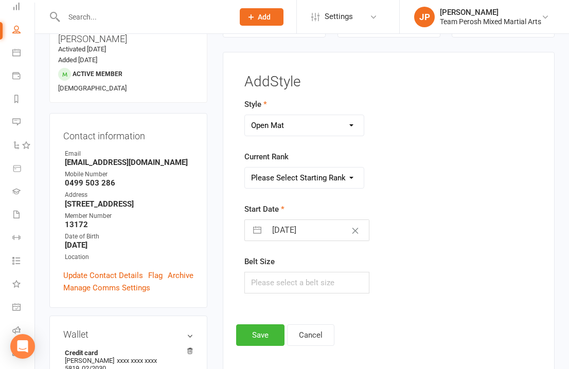
click at [261, 235] on button "button" at bounding box center [257, 230] width 19 height 21
select select "6"
select select "2025"
select select "7"
select select "2025"
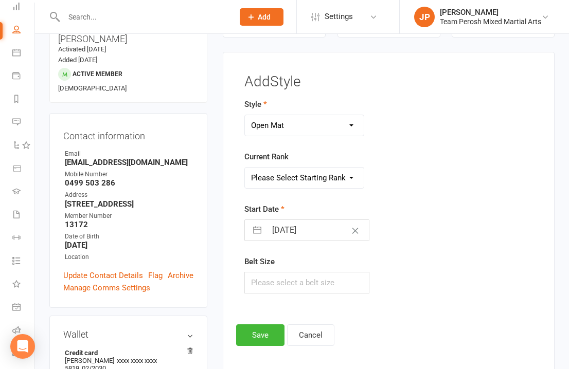
select select "8"
select select "2025"
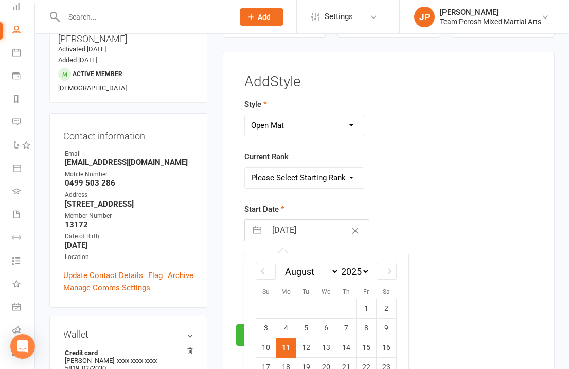
click at [267, 279] on div "Move backward to switch to the previous month." at bounding box center [266, 271] width 20 height 17
select select "5"
select select "2025"
click at [269, 280] on div "Move backward to switch to the previous month." at bounding box center [266, 271] width 20 height 17
click at [271, 274] on div "Move backward to switch to the previous month." at bounding box center [266, 271] width 20 height 17
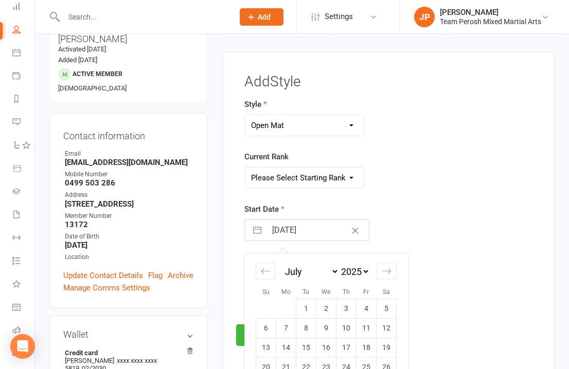
select select "3"
select select "2025"
select select "4"
select select "2025"
click at [271, 272] on div "Move backward to switch to the previous month." at bounding box center [266, 271] width 20 height 17
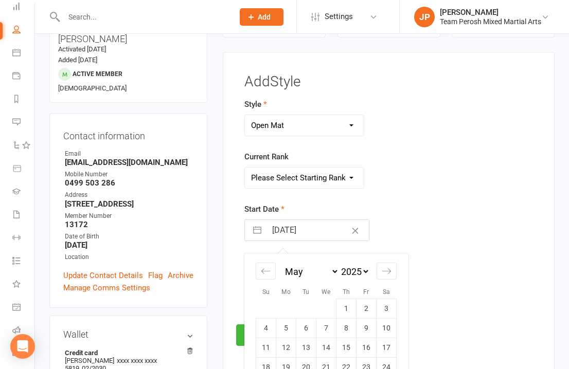
click at [271, 272] on div "Move backward to switch to the previous month." at bounding box center [266, 271] width 20 height 17
select select "1"
select select "2025"
select select "2"
select select "2025"
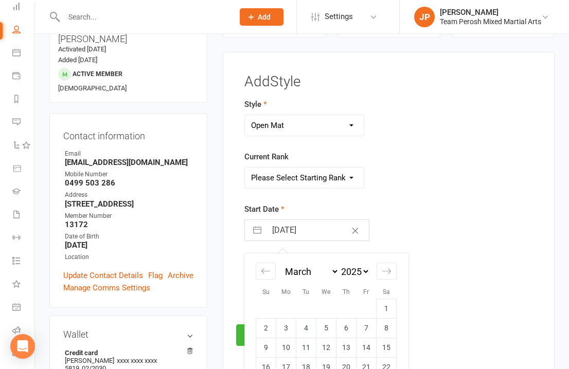
click at [272, 271] on div "Move backward to switch to the previous month." at bounding box center [266, 271] width 20 height 17
select select "2025"
click at [273, 271] on div "Move backward to switch to the previous month." at bounding box center [266, 271] width 20 height 17
click at [272, 268] on div "Move backward to switch to the previous month." at bounding box center [266, 271] width 20 height 17
select select "10"
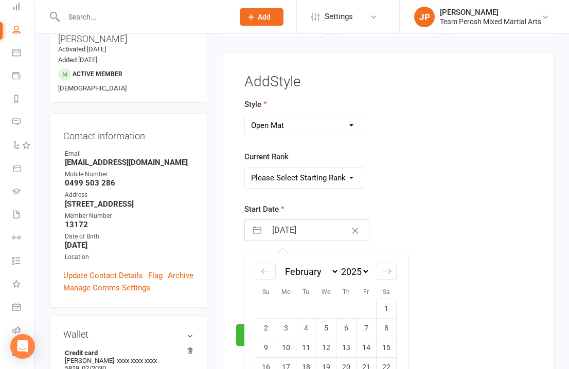
select select "2024"
select select "11"
select select "2024"
click at [267, 276] on icon "Move backward to switch to the previous month." at bounding box center [266, 271] width 10 height 10
select select "9"
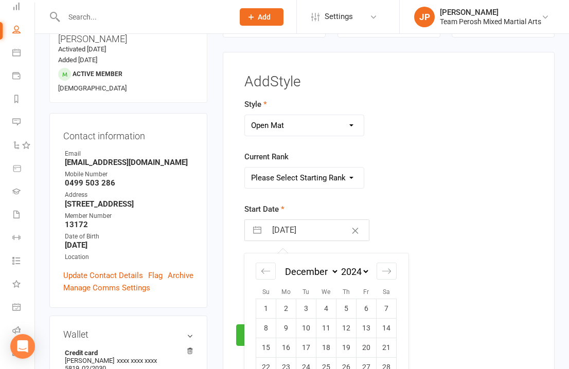
select select "2024"
click at [389, 369] on td "23" at bounding box center [386, 367] width 20 height 20
type input "[DATE]"
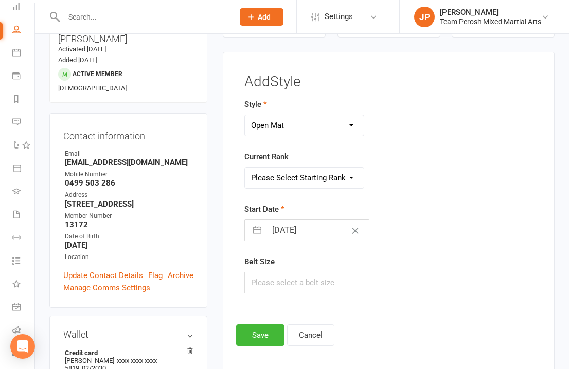
click at [329, 175] on select "Please Select Starting Rank Open" at bounding box center [304, 178] width 119 height 21
select select "37670"
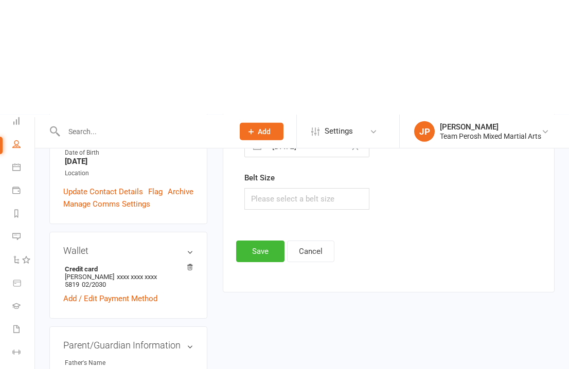
scroll to position [172, 0]
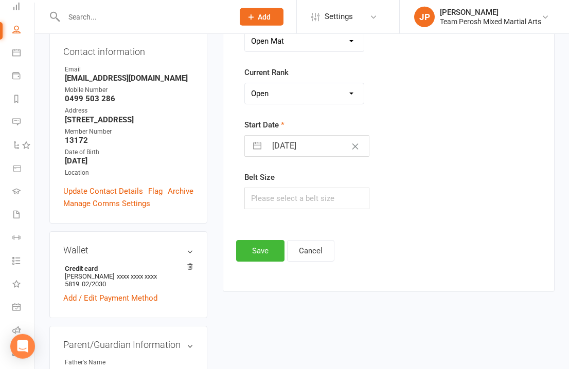
click at [263, 254] on button "Save" at bounding box center [260, 251] width 48 height 22
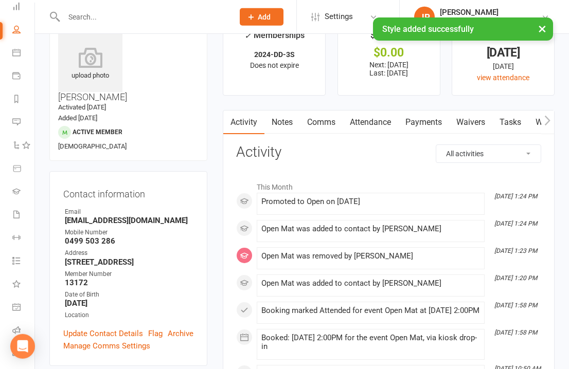
scroll to position [0, 0]
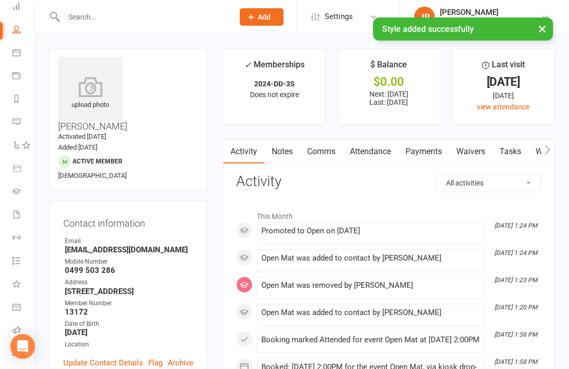
click at [175, 13] on input "text" at bounding box center [144, 17] width 166 height 14
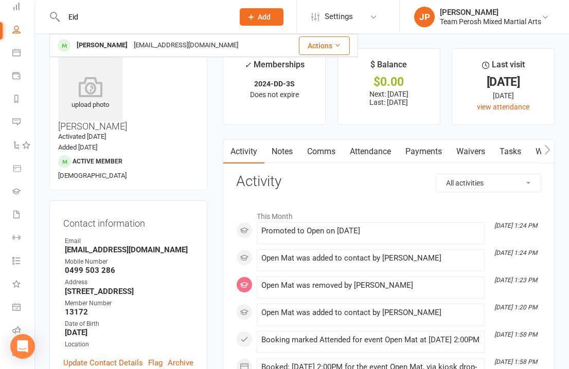
type input "Eid"
click at [201, 42] on div "[PERSON_NAME] [EMAIL_ADDRESS][DOMAIN_NAME]" at bounding box center [167, 45] width 235 height 21
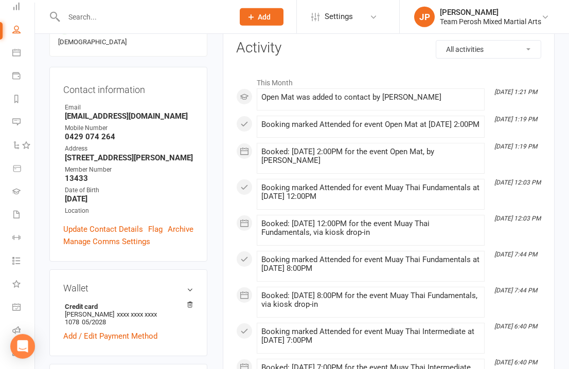
scroll to position [125, 0]
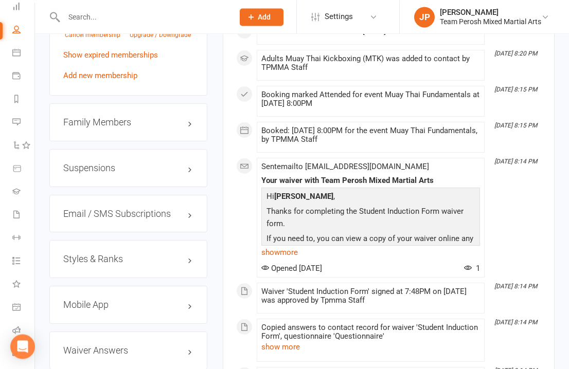
click at [193, 254] on h3 "Styles & Ranks" at bounding box center [128, 259] width 130 height 10
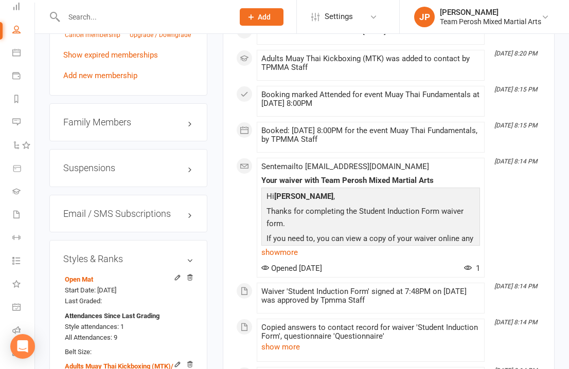
click at [192, 274] on icon at bounding box center [189, 277] width 7 height 7
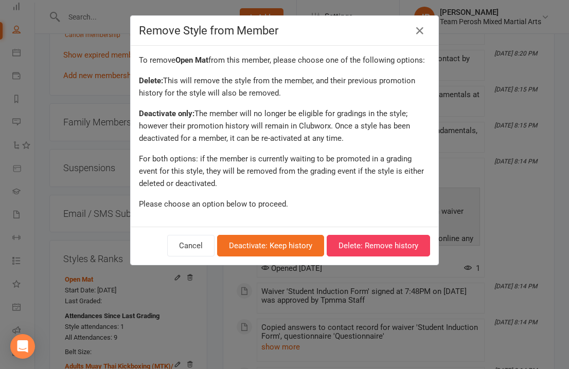
click at [398, 243] on button "Delete: Remove history" at bounding box center [378, 246] width 103 height 22
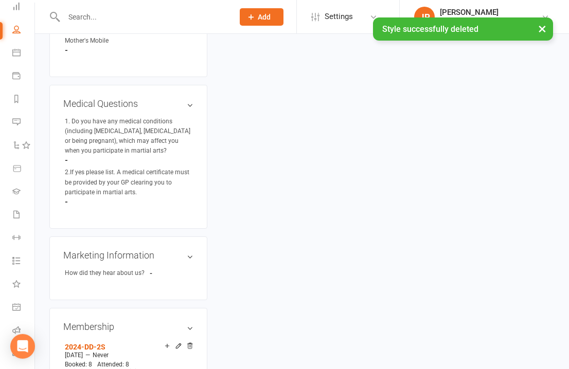
scroll to position [87, 0]
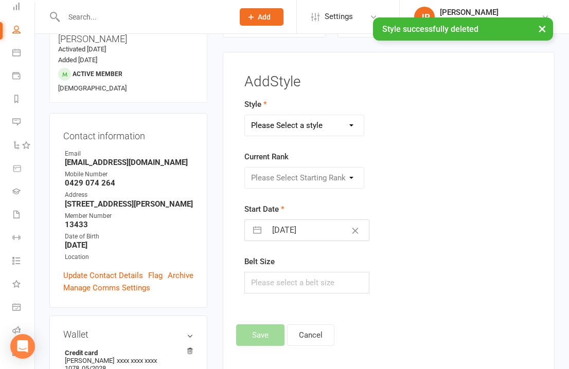
click at [339, 130] on select "Please Select a style Adults Brazilian Jiu-Jitsu (BJJ) Adults Muay Thai Kickbox…" at bounding box center [304, 125] width 119 height 21
select select "3318"
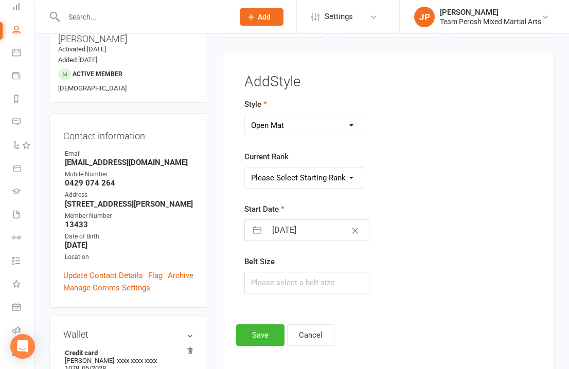
click at [337, 177] on select "Please Select Starting Rank Open" at bounding box center [304, 178] width 119 height 21
select select "37670"
click at [259, 239] on button "button" at bounding box center [257, 230] width 19 height 21
select select "6"
select select "2025"
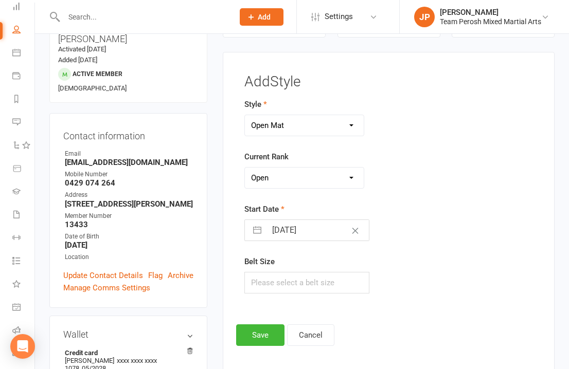
select select "7"
select select "2025"
select select "8"
select select "2025"
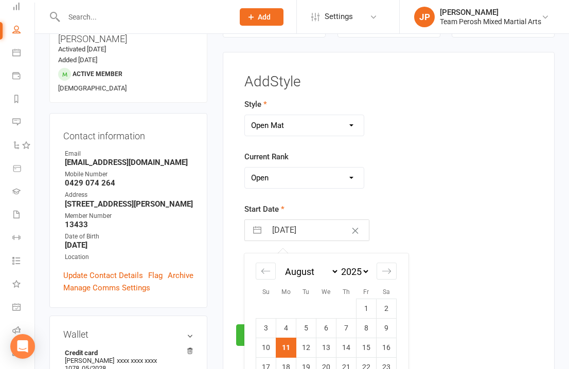
click at [265, 276] on icon "Move backward to switch to the previous month." at bounding box center [266, 271] width 10 height 10
select select "5"
select select "2025"
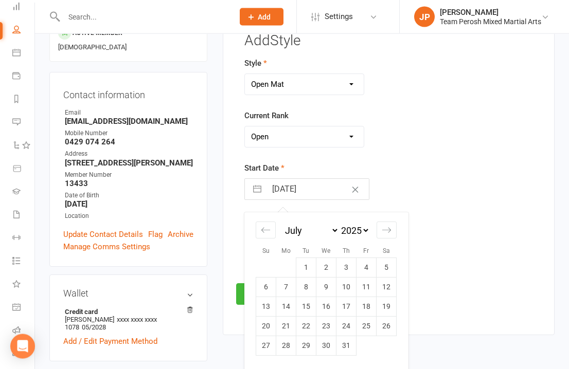
click at [311, 336] on td "22" at bounding box center [306, 326] width 20 height 20
type input "[DATE]"
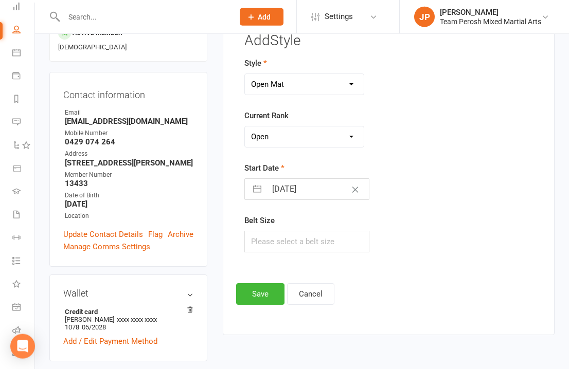
click at [271, 293] on button "Save" at bounding box center [260, 294] width 48 height 22
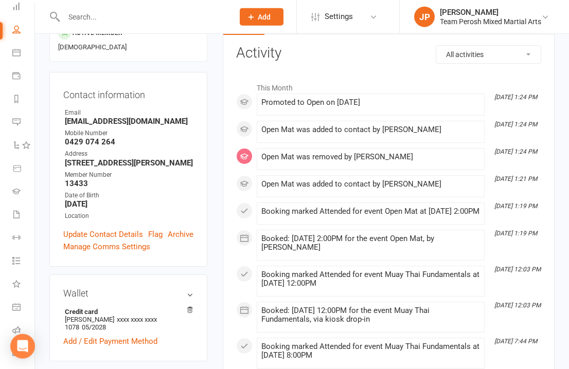
click at [178, 15] on input "text" at bounding box center [144, 17] width 166 height 14
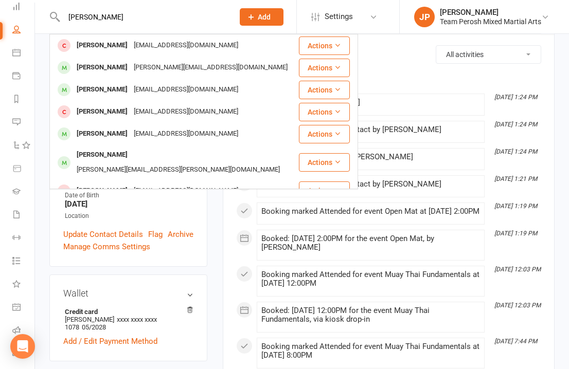
type input "[PERSON_NAME]"
click at [139, 92] on div "[EMAIL_ADDRESS][DOMAIN_NAME]" at bounding box center [186, 89] width 111 height 15
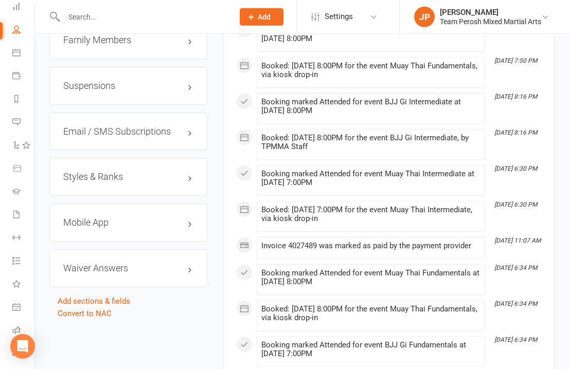
scroll to position [1043, 0]
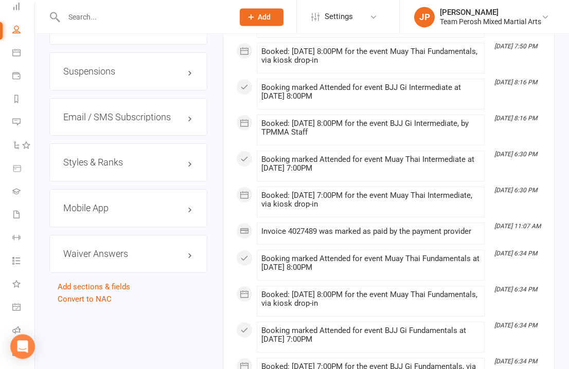
click at [168, 157] on h3 "Styles & Ranks" at bounding box center [128, 162] width 130 height 10
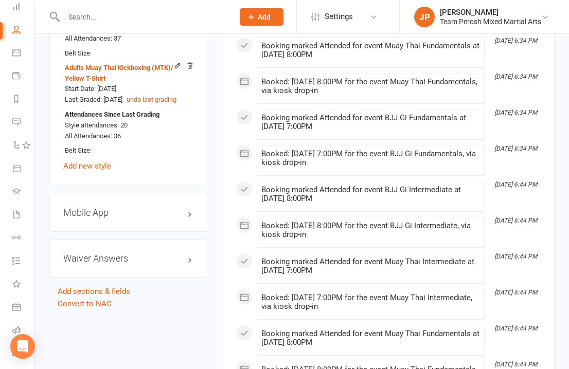
scroll to position [1256, 0]
click at [105, 161] on link "Add new style" at bounding box center [87, 165] width 48 height 9
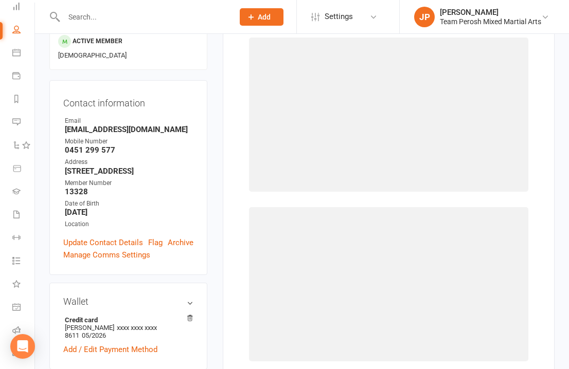
scroll to position [87, 0]
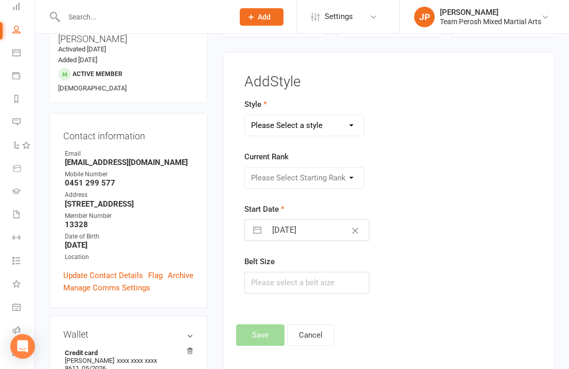
click at [321, 133] on select "Please Select a style Adults Brazilian Jiu-Jitsu (BJJ) Adults Muay Thai Kickbox…" at bounding box center [304, 125] width 119 height 21
select select "3318"
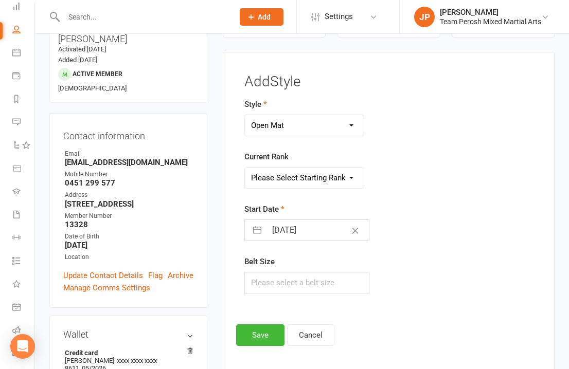
click at [325, 182] on select "Please Select Starting Rank Open" at bounding box center [304, 178] width 119 height 21
select select "37670"
click at [253, 239] on button "button" at bounding box center [257, 230] width 19 height 21
select select "6"
select select "2025"
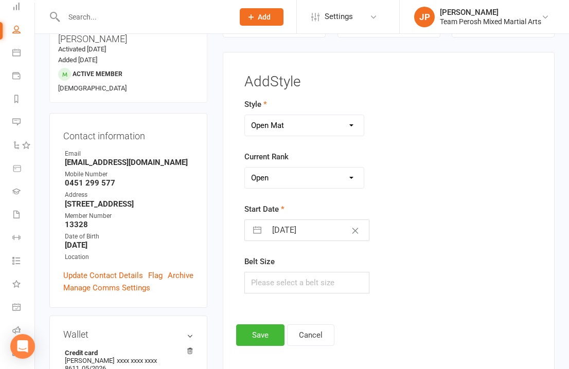
select select "7"
select select "2025"
select select "8"
select select "2025"
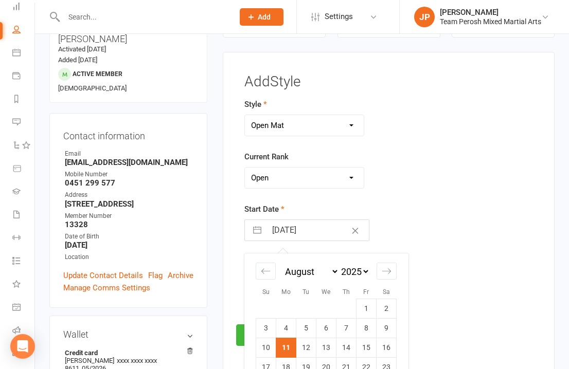
click at [269, 280] on div "Move backward to switch to the previous month." at bounding box center [266, 271] width 20 height 17
select select "5"
select select "2025"
click at [273, 278] on div "Move backward to switch to the previous month." at bounding box center [266, 271] width 20 height 17
select select "4"
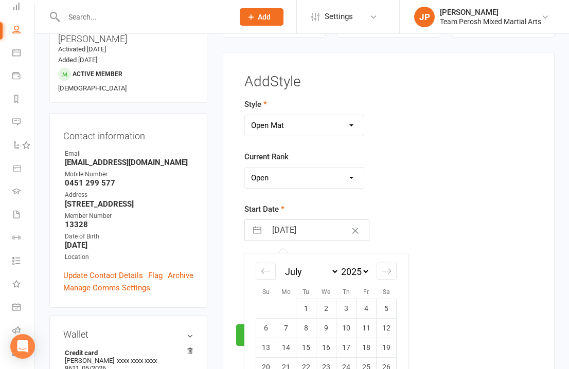
select select "2025"
click at [270, 271] on icon "Move backward to switch to the previous month." at bounding box center [266, 271] width 10 height 10
select select "3"
select select "2025"
click at [263, 274] on icon "Move backward to switch to the previous month." at bounding box center [265, 271] width 9 height 5
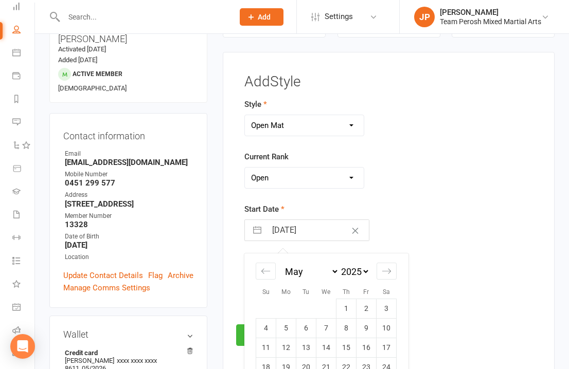
select select "2"
select select "2025"
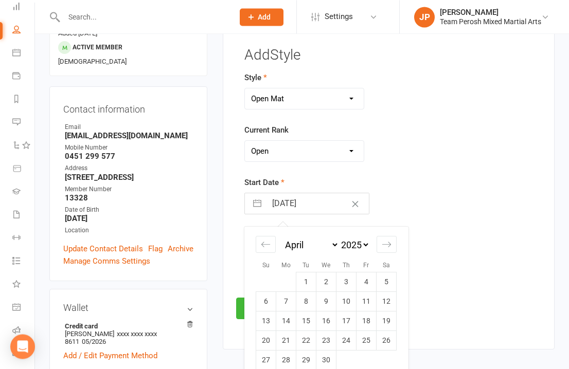
scroll to position [136, 0]
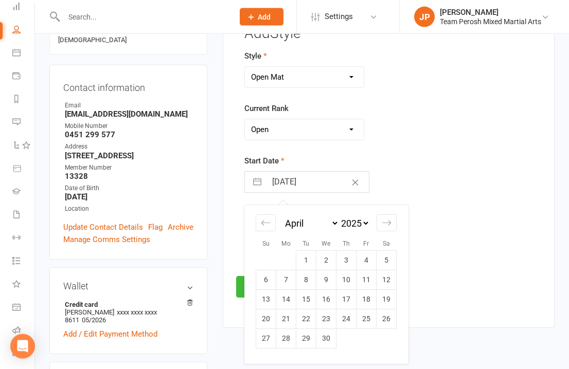
click at [309, 308] on td "15" at bounding box center [306, 300] width 20 height 20
type input "[DATE]"
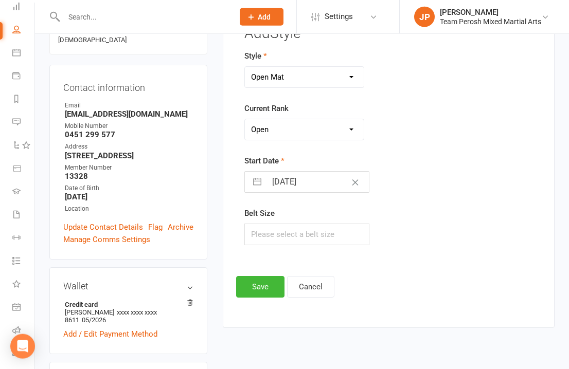
click at [269, 291] on button "Save" at bounding box center [260, 287] width 48 height 22
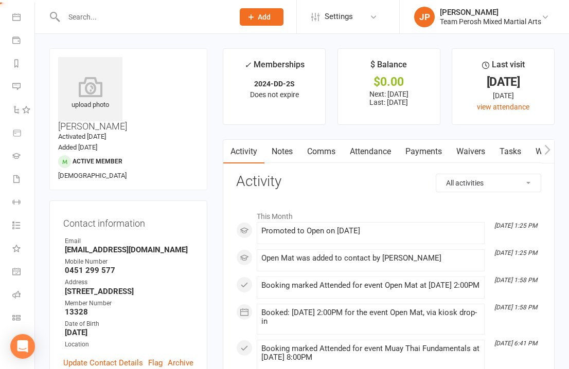
scroll to position [92, 0]
click at [19, 297] on icon at bounding box center [16, 295] width 8 height 8
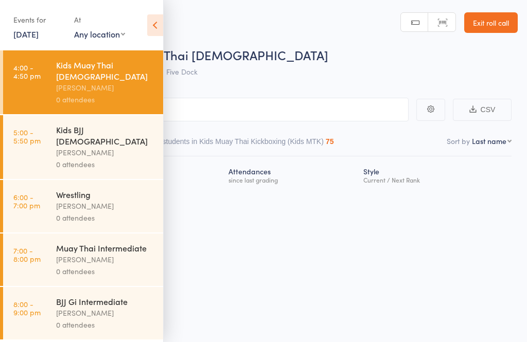
click at [38, 38] on link "[DATE]" at bounding box center [25, 33] width 25 height 11
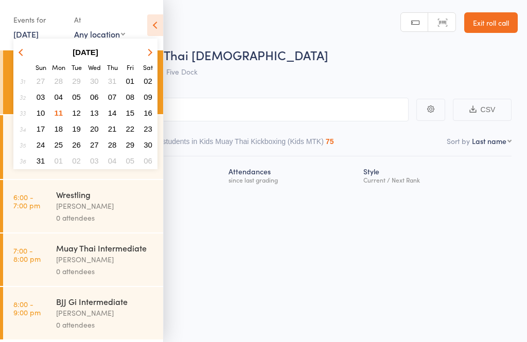
click at [42, 113] on span "10" at bounding box center [41, 113] width 9 height 9
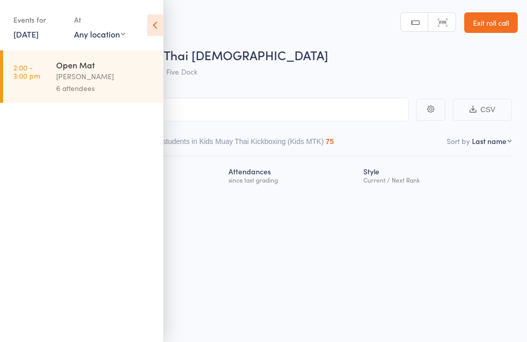
click at [84, 91] on div "6 attendees" at bounding box center [105, 88] width 98 height 12
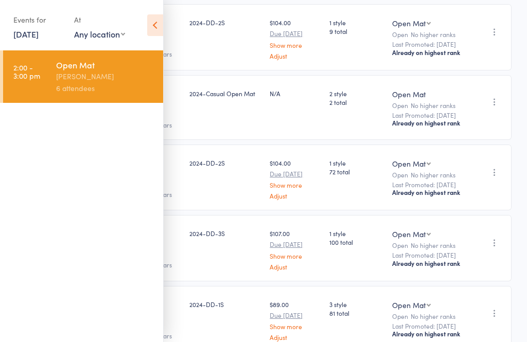
scroll to position [258, 0]
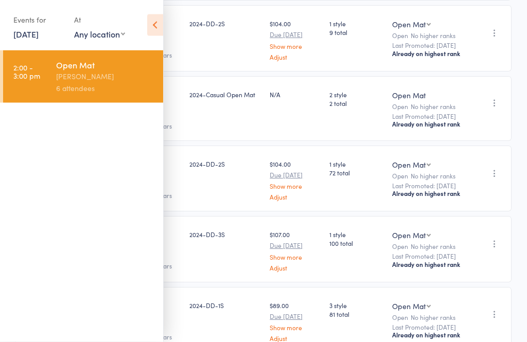
click at [149, 26] on icon at bounding box center [155, 25] width 16 height 22
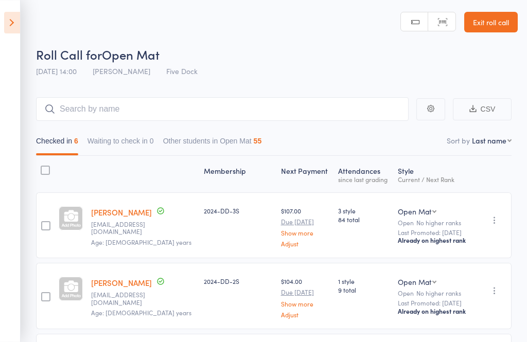
scroll to position [0, 0]
click at [495, 18] on link "Exit roll call" at bounding box center [490, 22] width 53 height 21
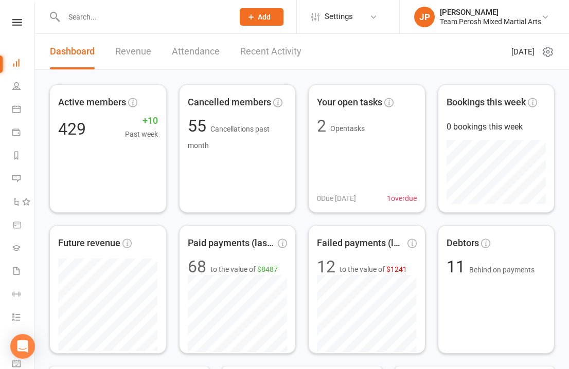
click at [542, 15] on icon at bounding box center [545, 17] width 8 height 8
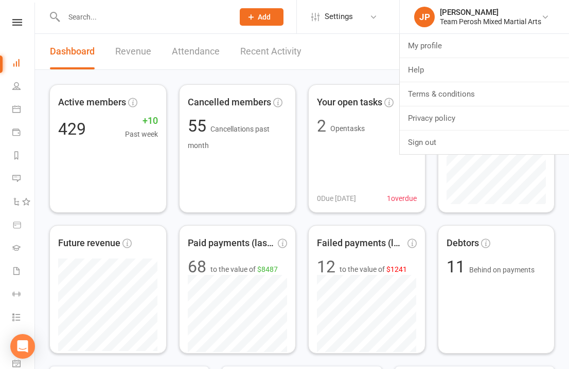
click at [438, 145] on link "Sign out" at bounding box center [484, 143] width 169 height 24
